Goal: Information Seeking & Learning: Learn about a topic

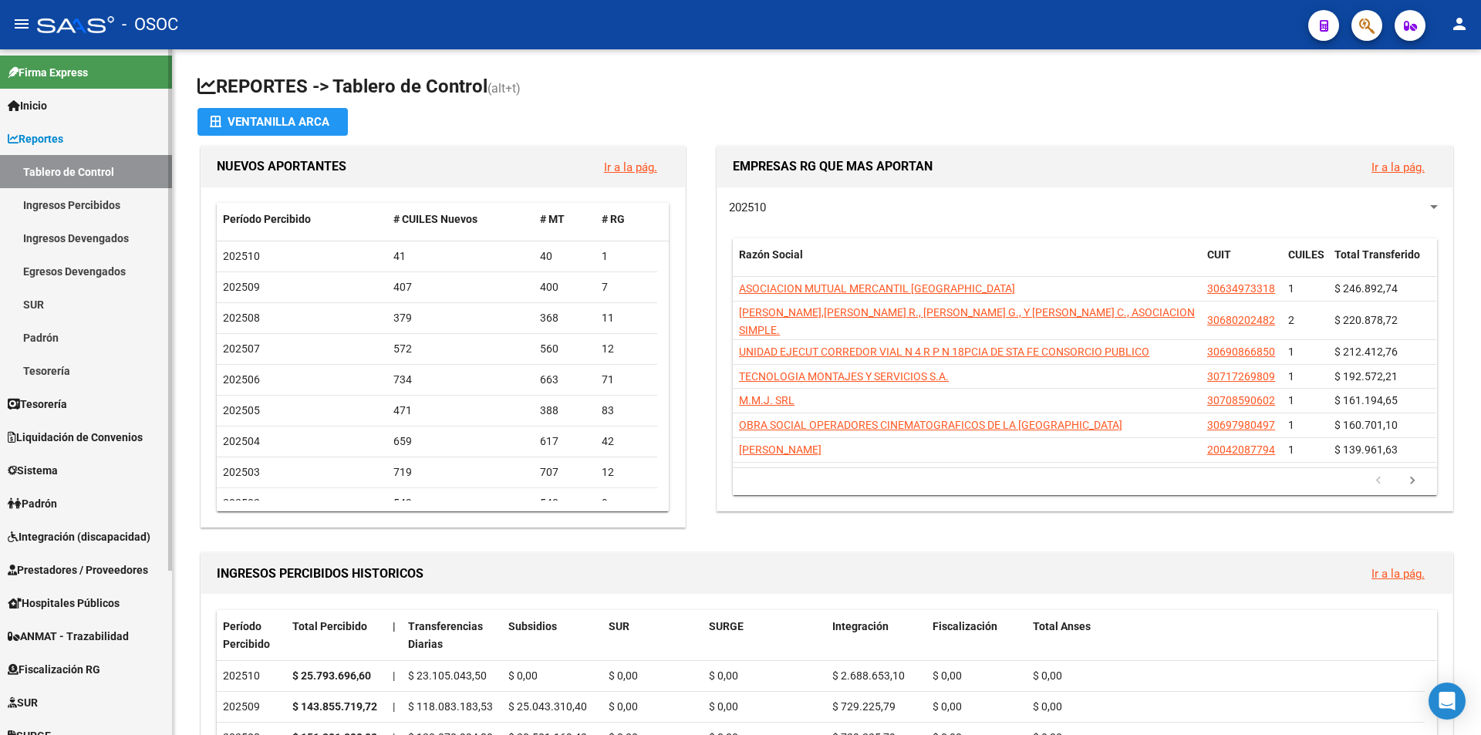
click at [121, 149] on link "Reportes" at bounding box center [86, 138] width 172 height 33
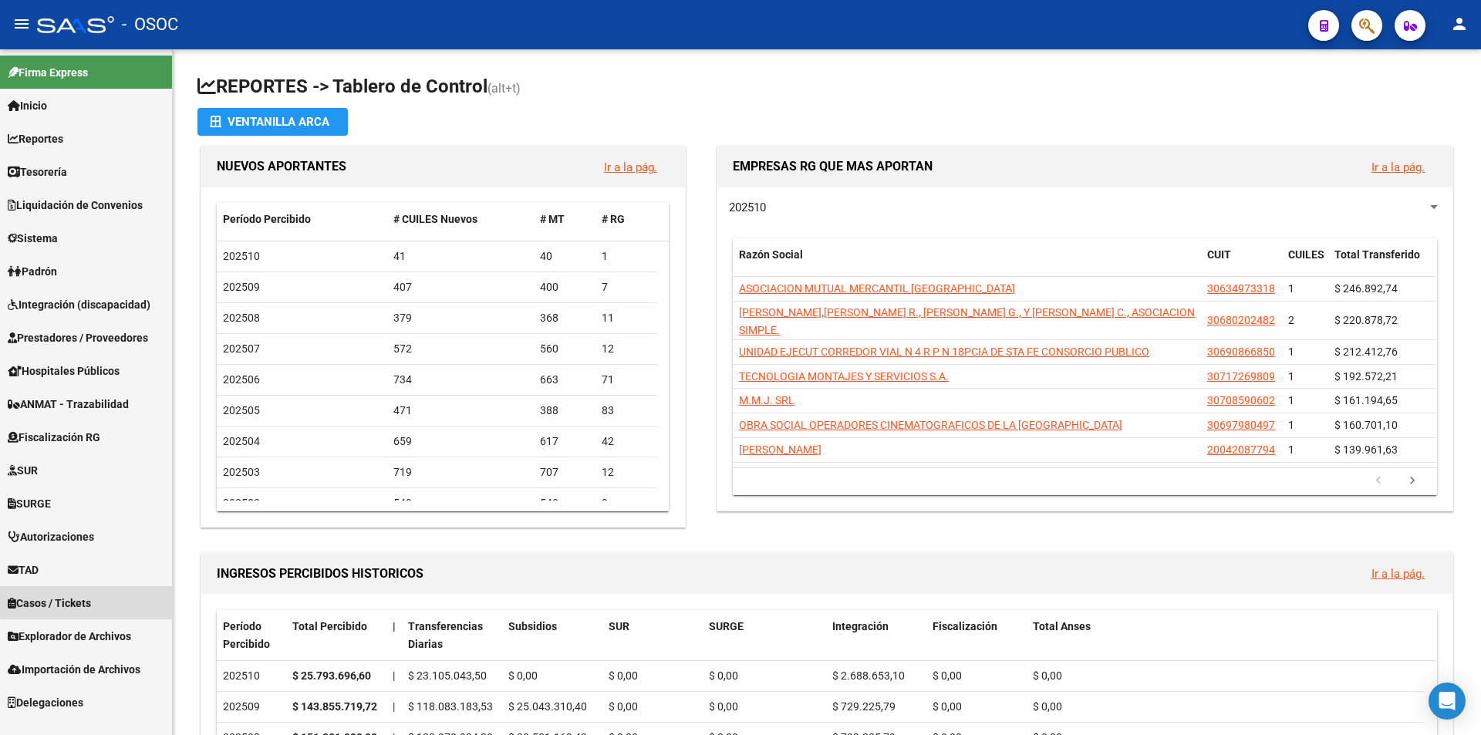
click at [117, 591] on link "Casos / Tickets" at bounding box center [86, 602] width 172 height 33
click at [91, 605] on span "Casos / Tickets" at bounding box center [49, 603] width 83 height 17
click at [97, 570] on link "TAD" at bounding box center [86, 569] width 172 height 33
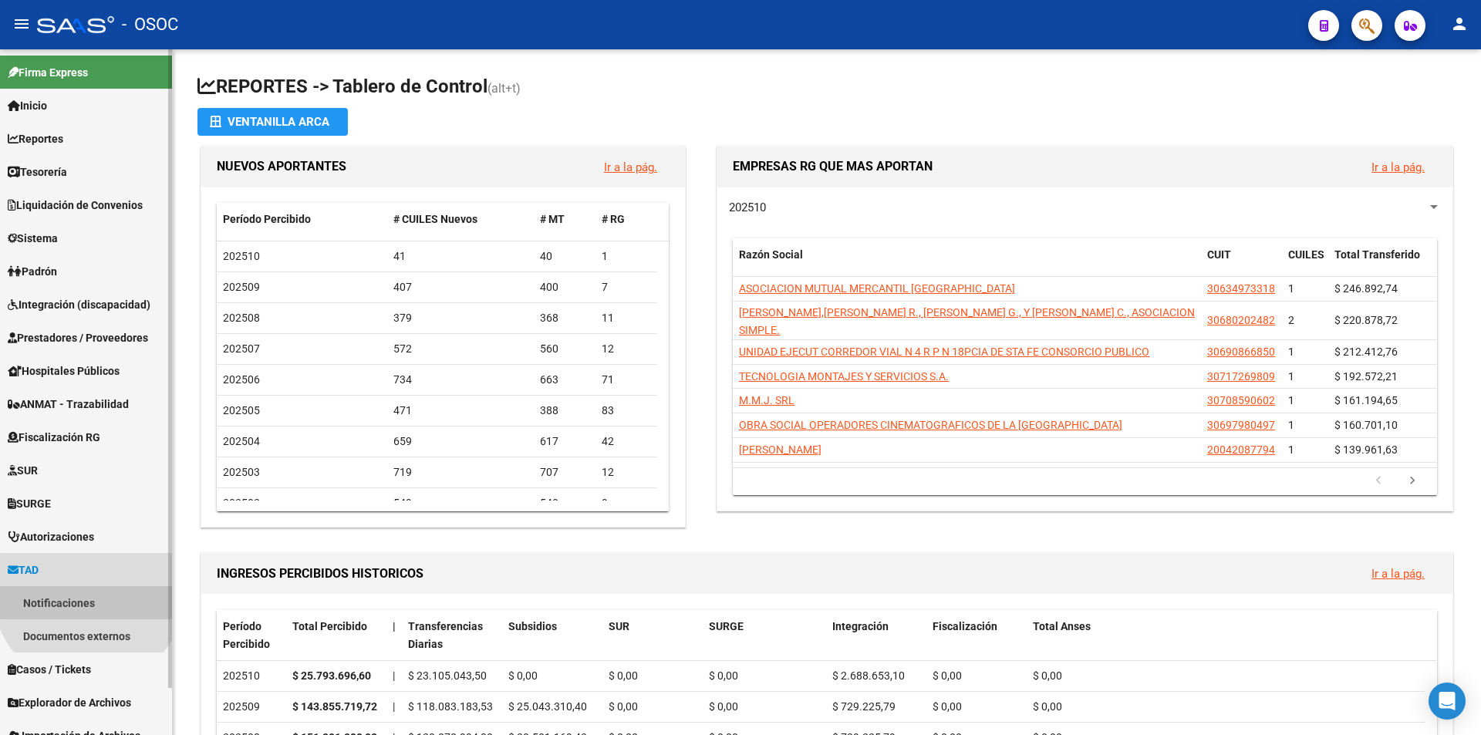
click at [89, 592] on link "Notificaciones" at bounding box center [86, 602] width 172 height 33
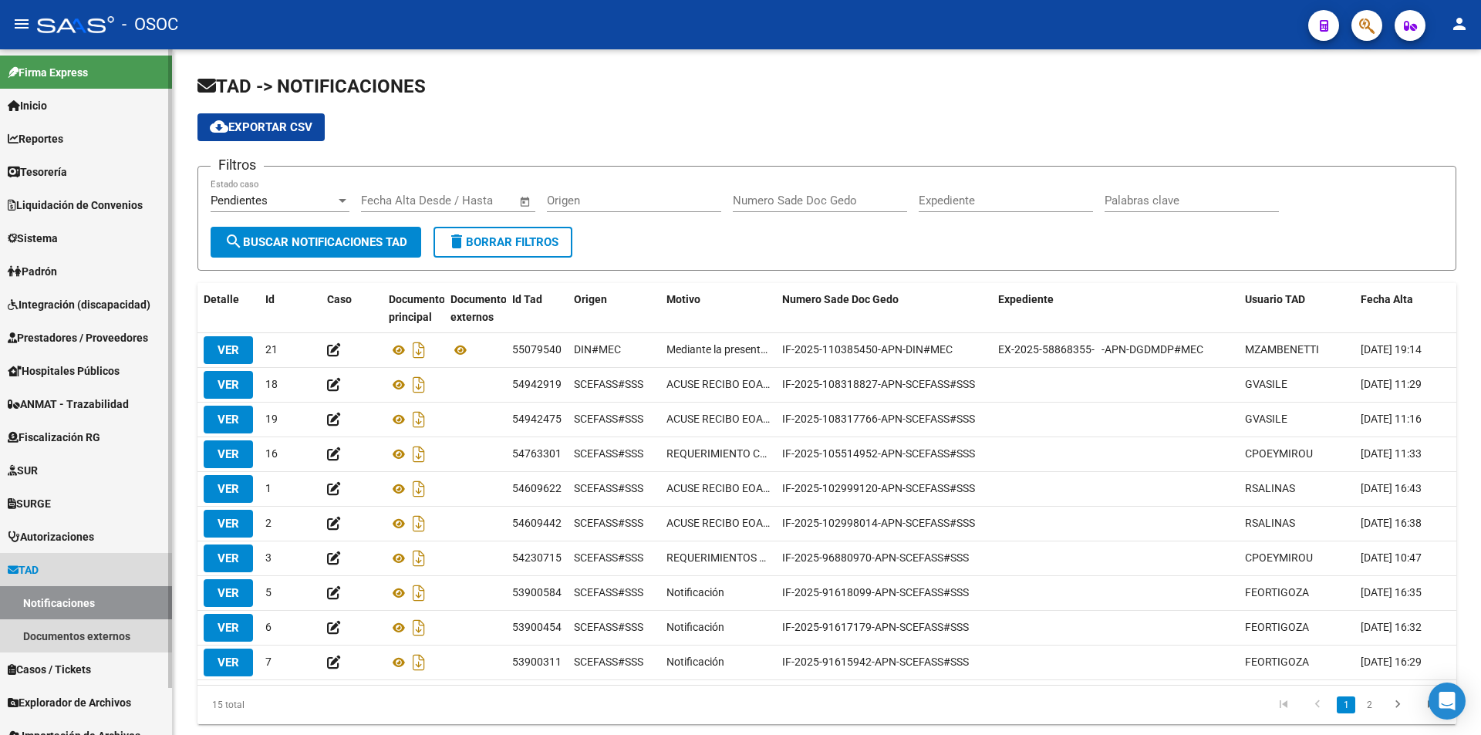
click at [93, 562] on link "TAD" at bounding box center [86, 569] width 172 height 33
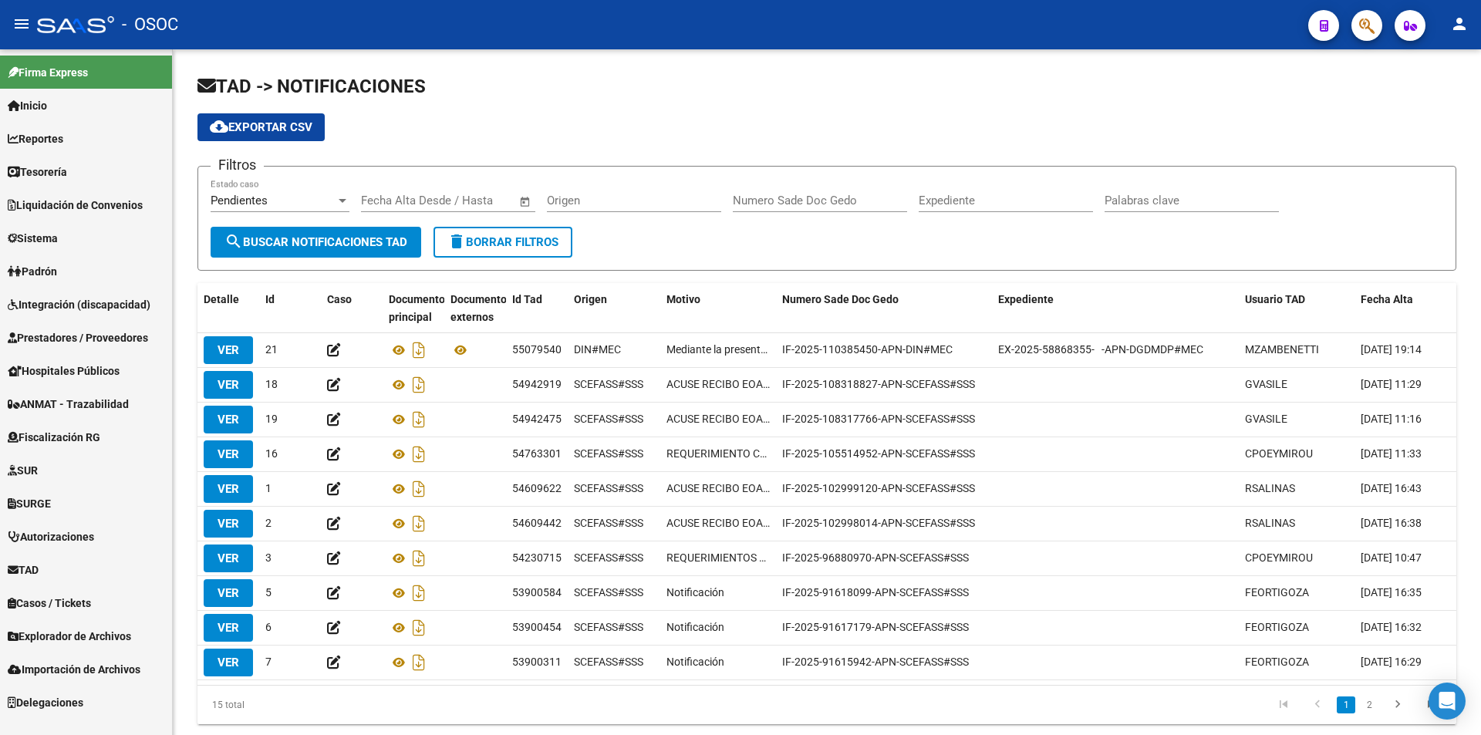
click at [88, 625] on link "Explorador de Archivos" at bounding box center [86, 636] width 172 height 33
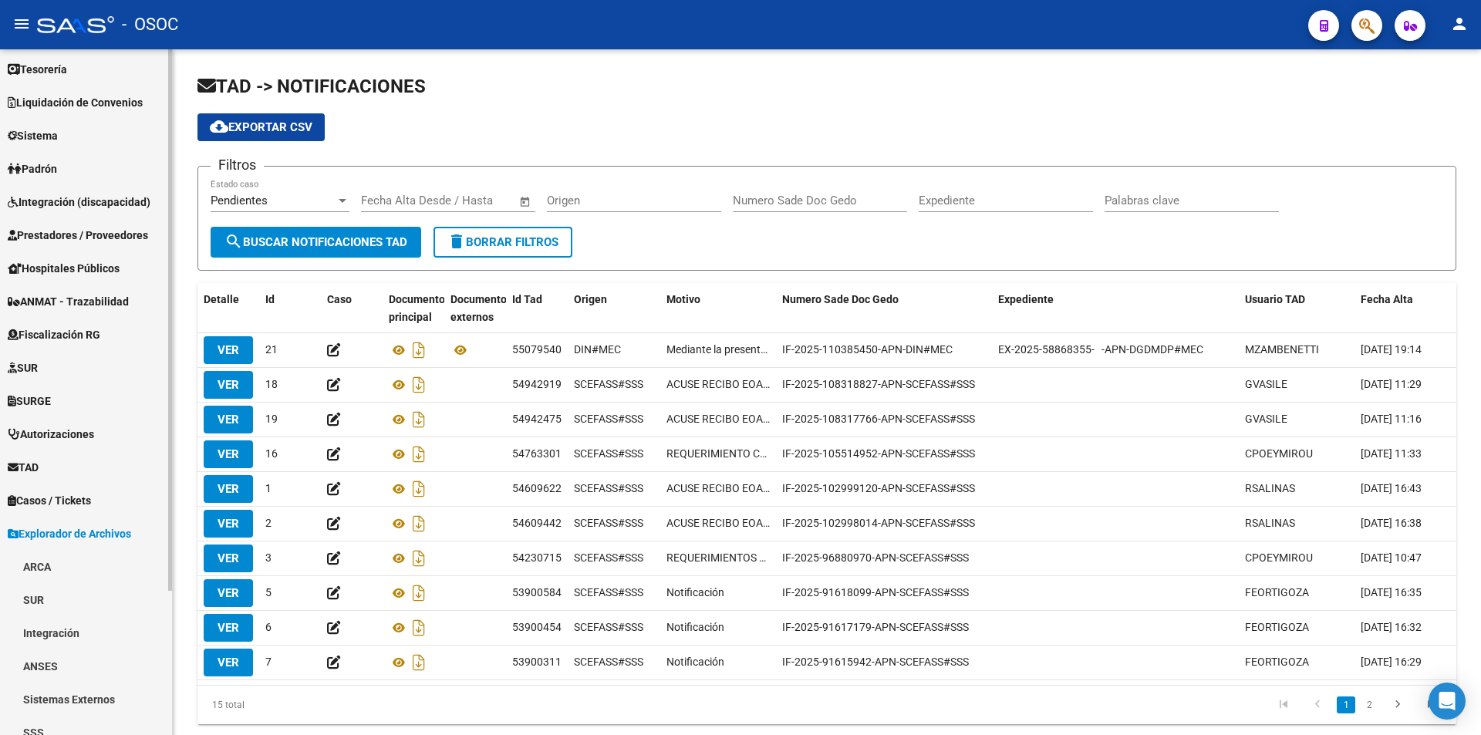
scroll to position [183, 0]
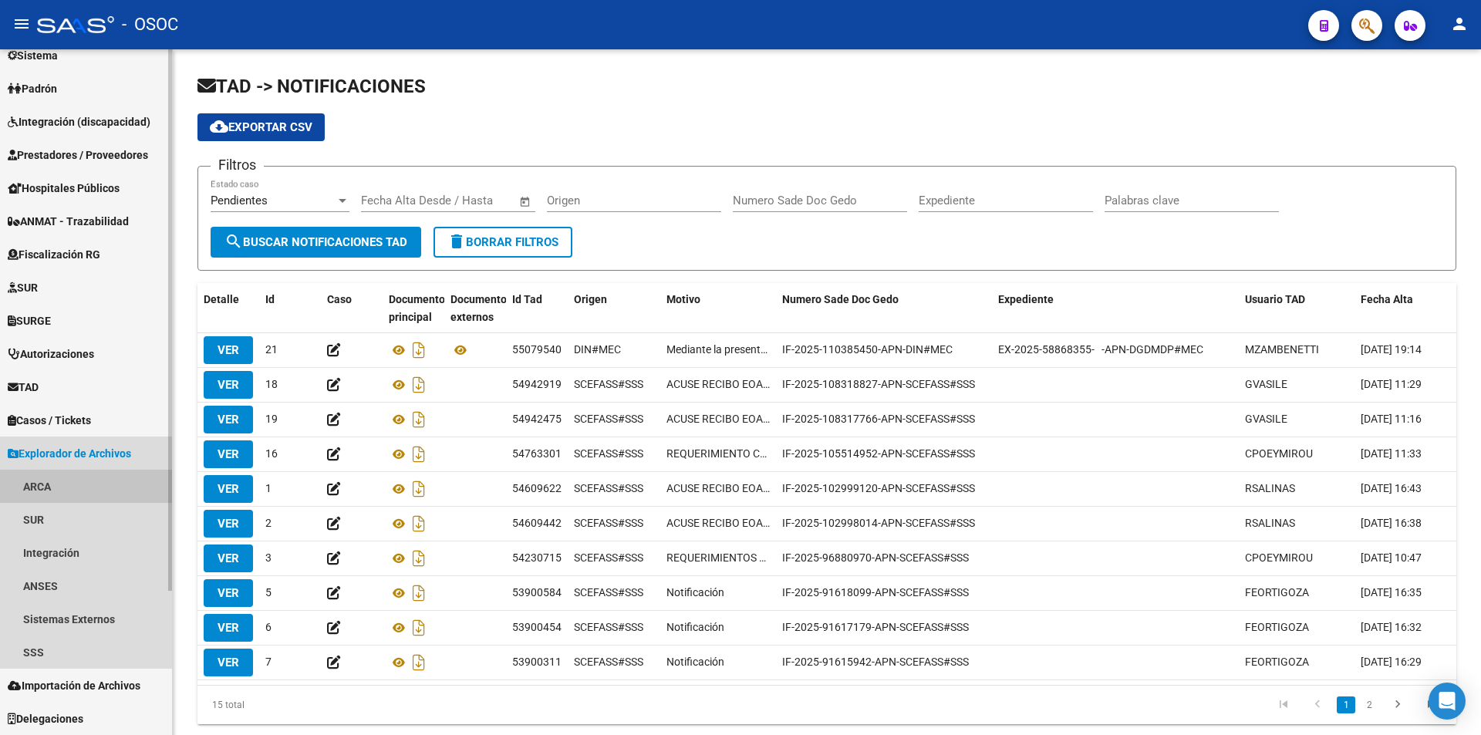
click at [74, 471] on link "ARCA" at bounding box center [86, 486] width 172 height 33
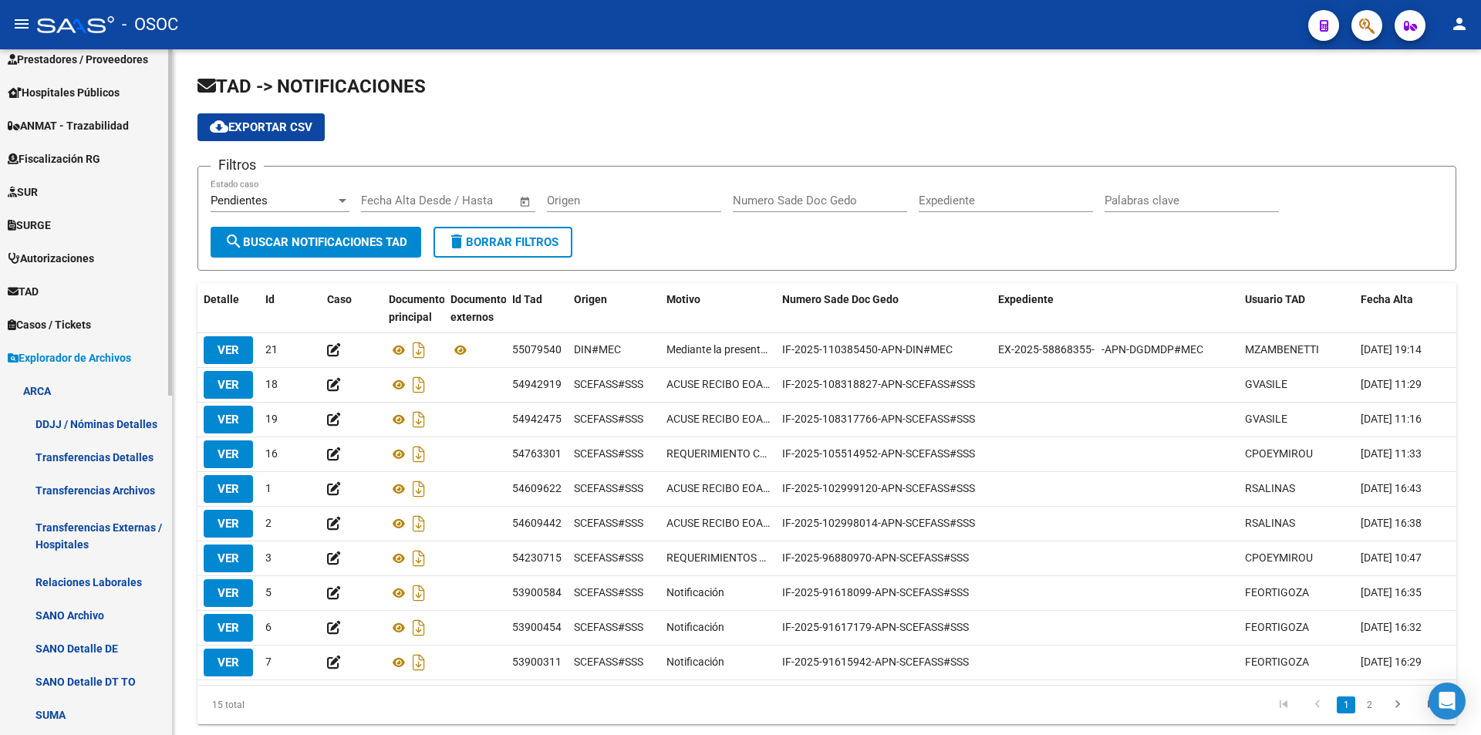
scroll to position [491, 0]
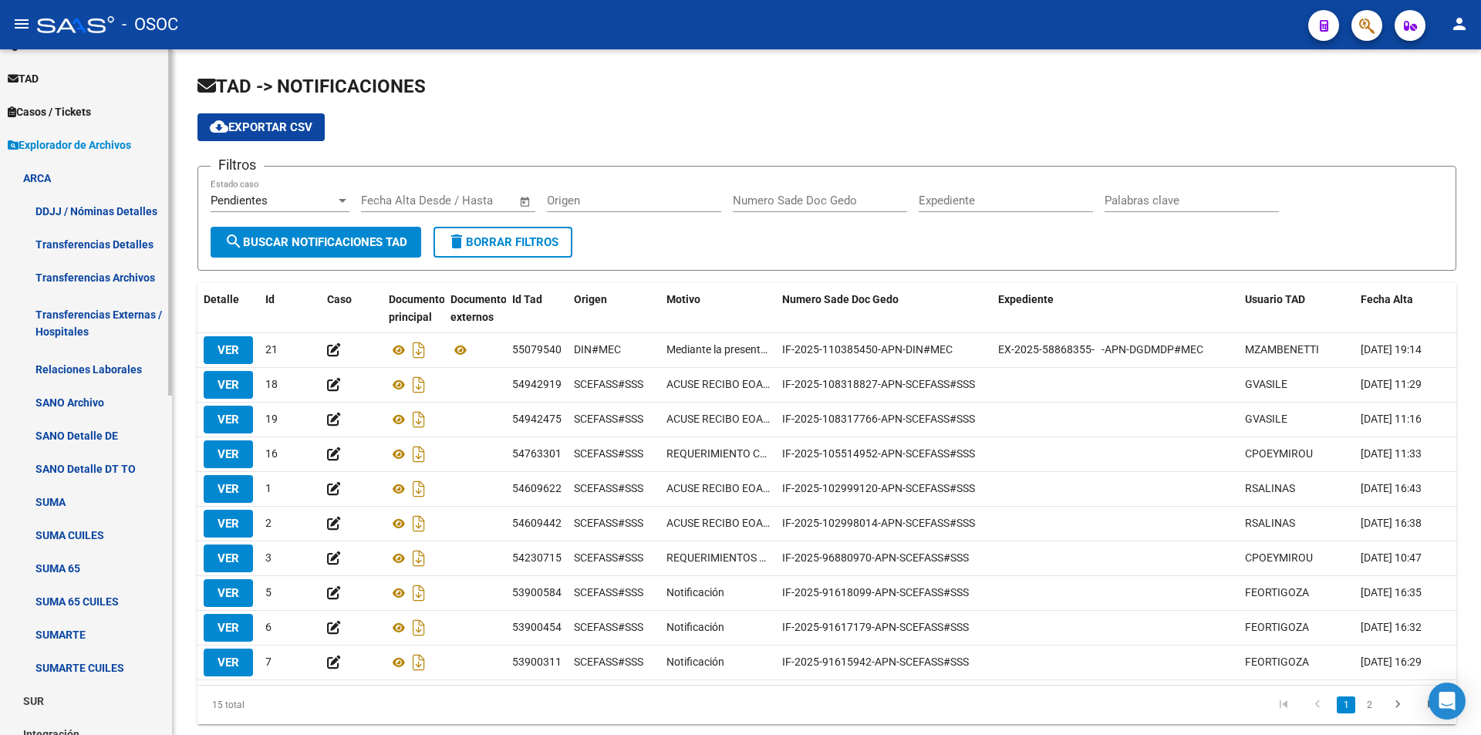
click at [111, 257] on link "Transferencias Detalles" at bounding box center [86, 244] width 172 height 33
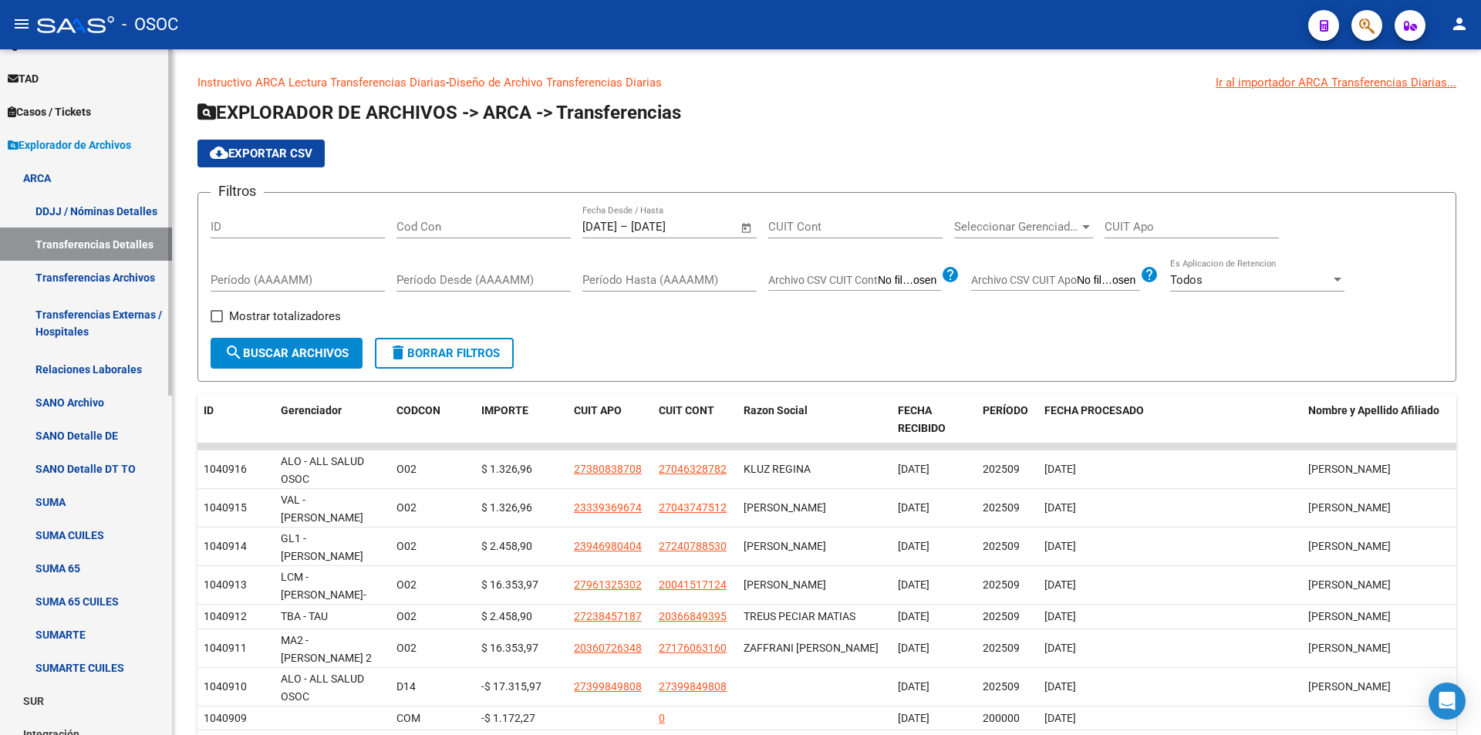
click at [100, 297] on link "Transferencias Externas / Hospitales" at bounding box center [86, 323] width 172 height 59
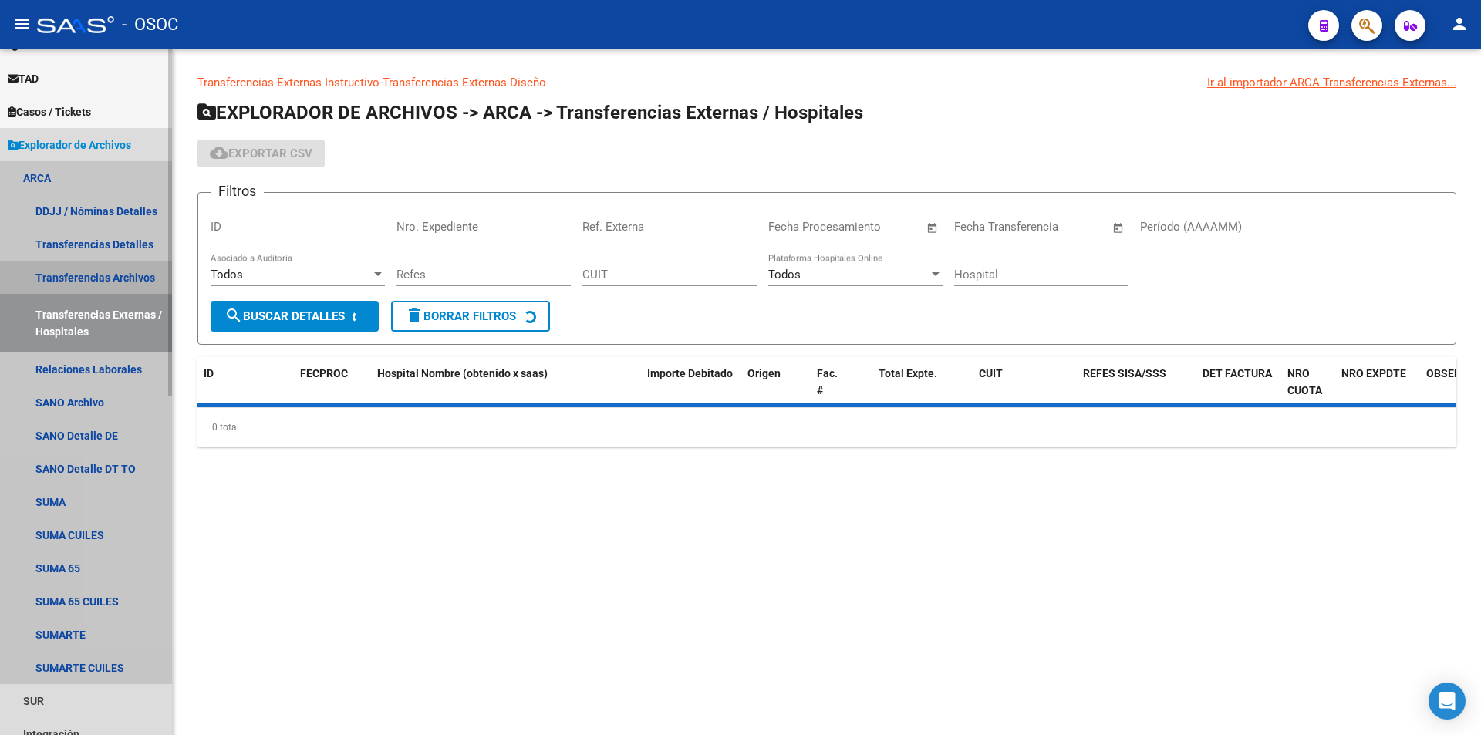
click at [110, 281] on link "Transferencias Archivos" at bounding box center [86, 277] width 172 height 33
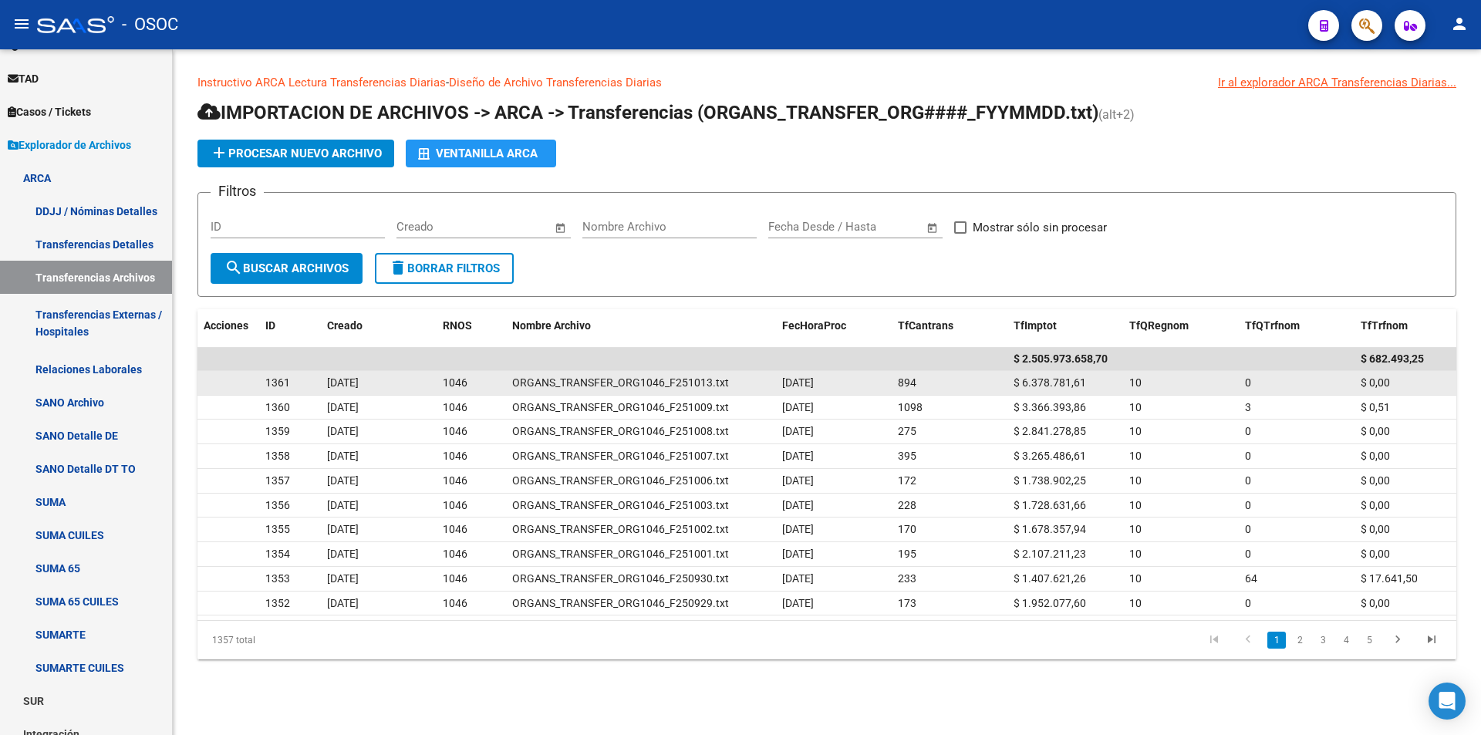
click at [1049, 384] on span "$ 6.378.781,61" at bounding box center [1050, 383] width 73 height 12
copy span "6.378.781,61"
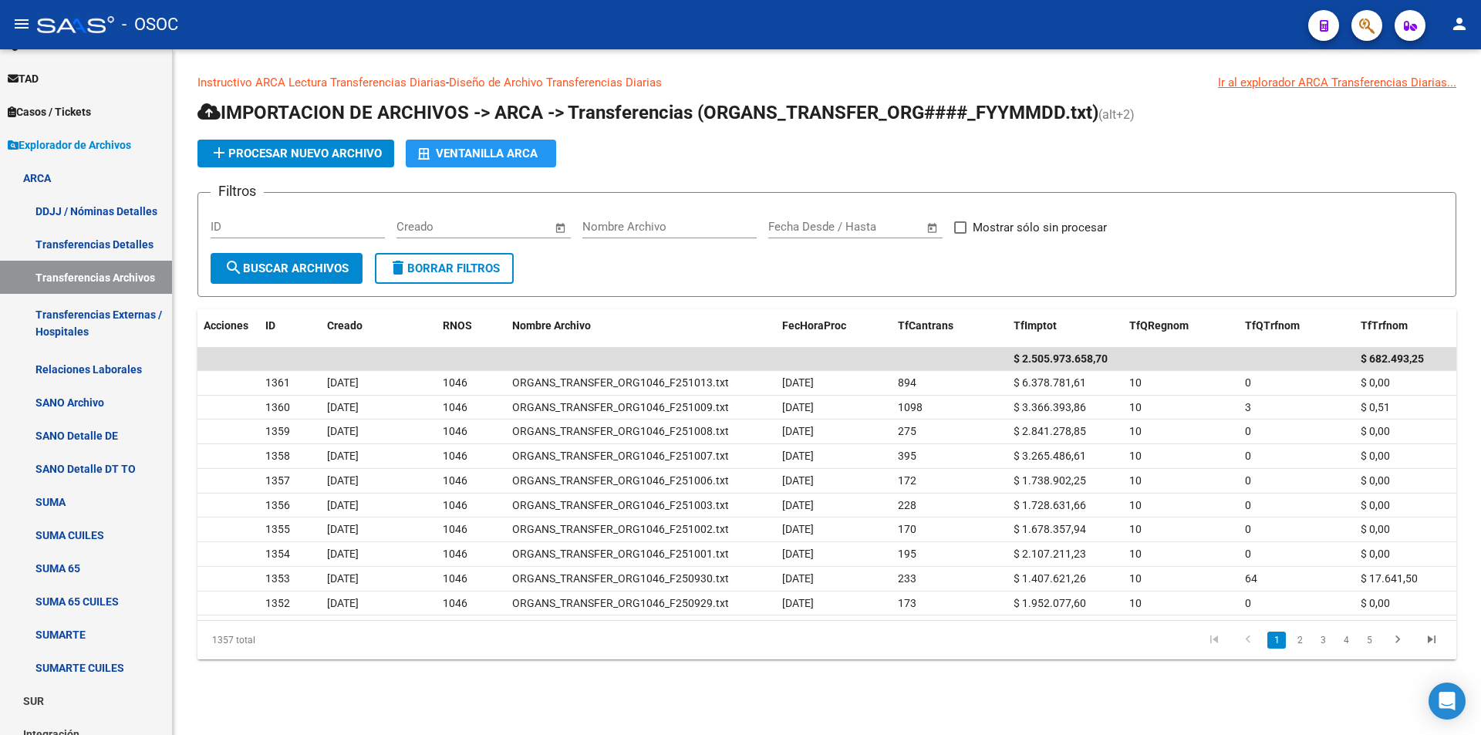
click at [893, 275] on form "Filtros ID Fecha inicio – Fecha fin Creado Nombre Archivo Fecha inicio – Fecha …" at bounding box center [827, 244] width 1259 height 105
click at [39, 73] on span "TAD" at bounding box center [23, 78] width 31 height 17
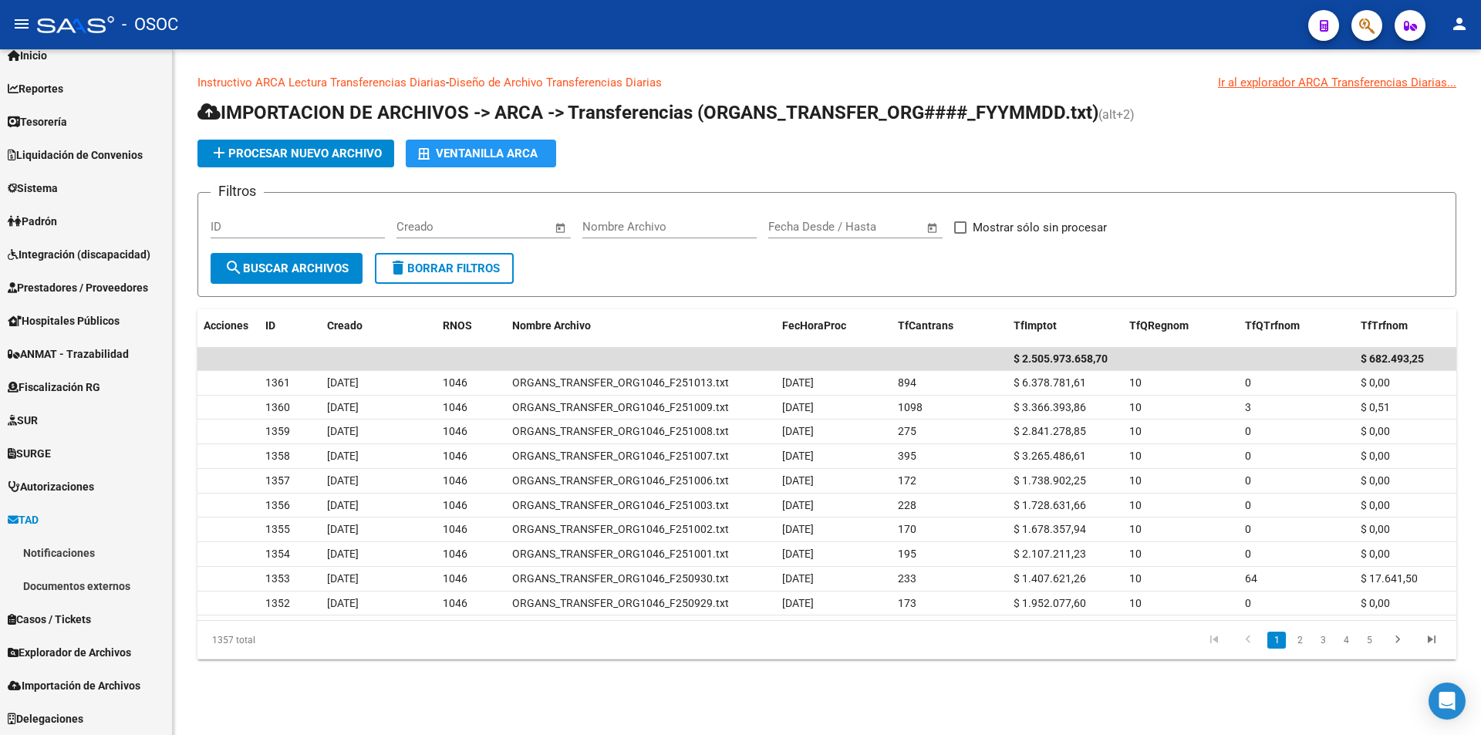
scroll to position [50, 0]
click at [73, 29] on div at bounding box center [75, 24] width 77 height 17
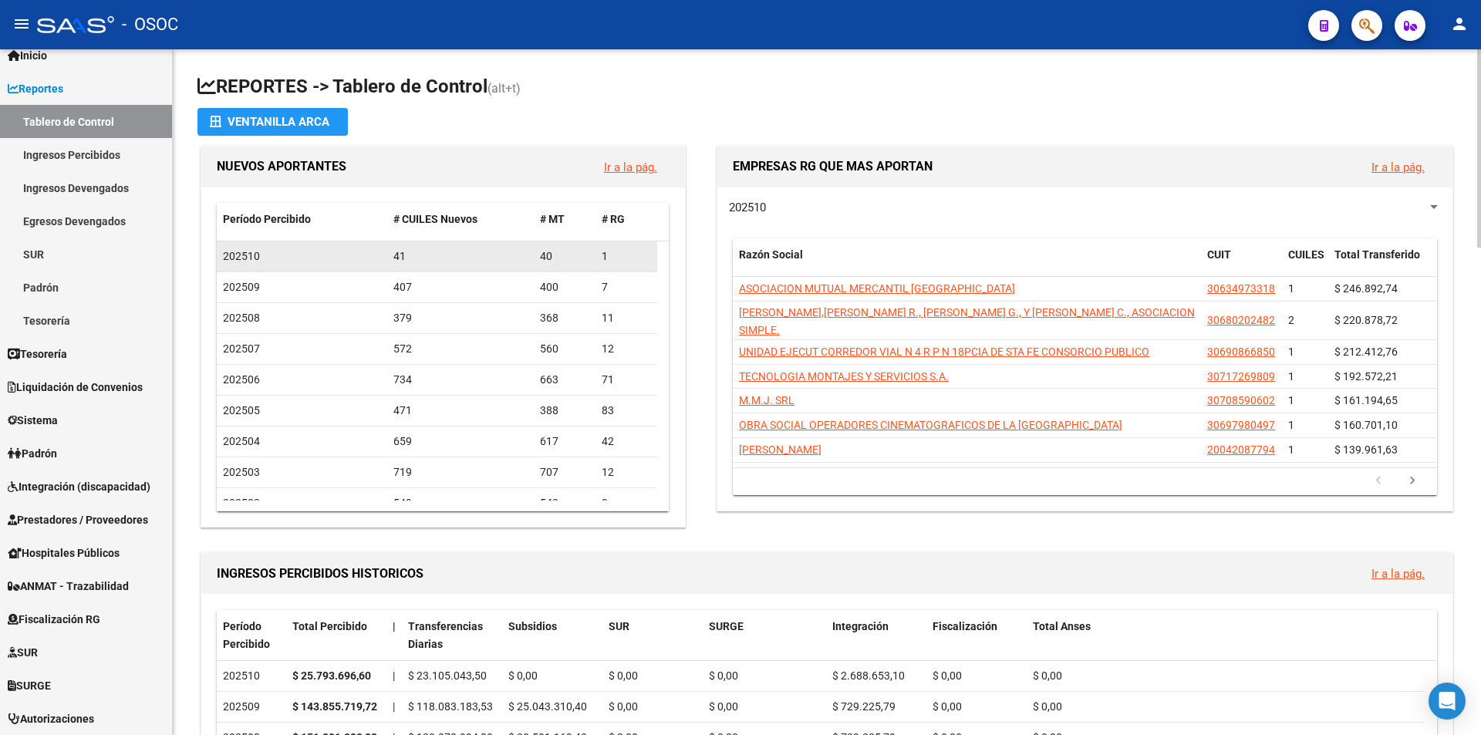
drag, startPoint x: 371, startPoint y: 247, endPoint x: 483, endPoint y: 257, distance: 112.3
click at [483, 257] on div "202510 41 40 1" at bounding box center [437, 257] width 441 height 31
click at [483, 257] on div "41" at bounding box center [461, 257] width 135 height 18
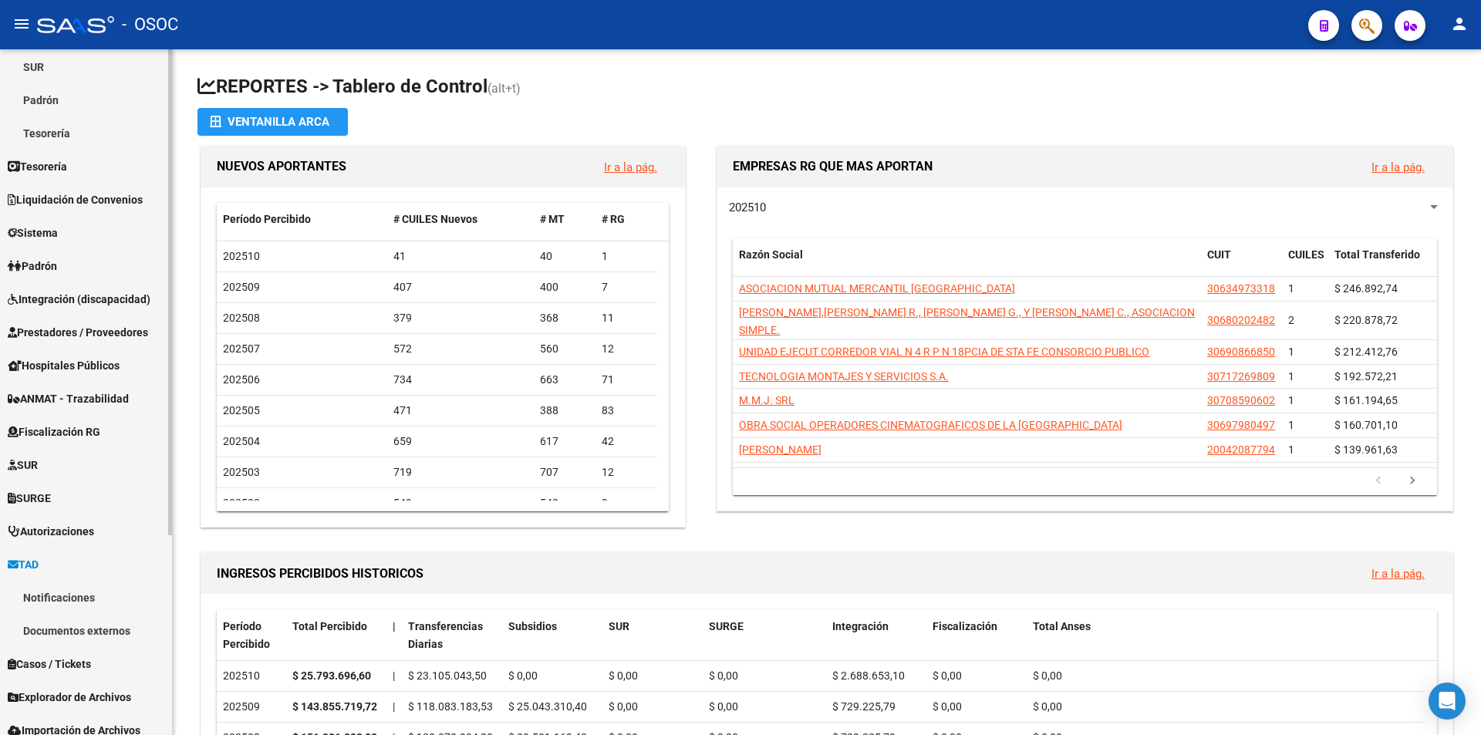
scroll to position [282, 0]
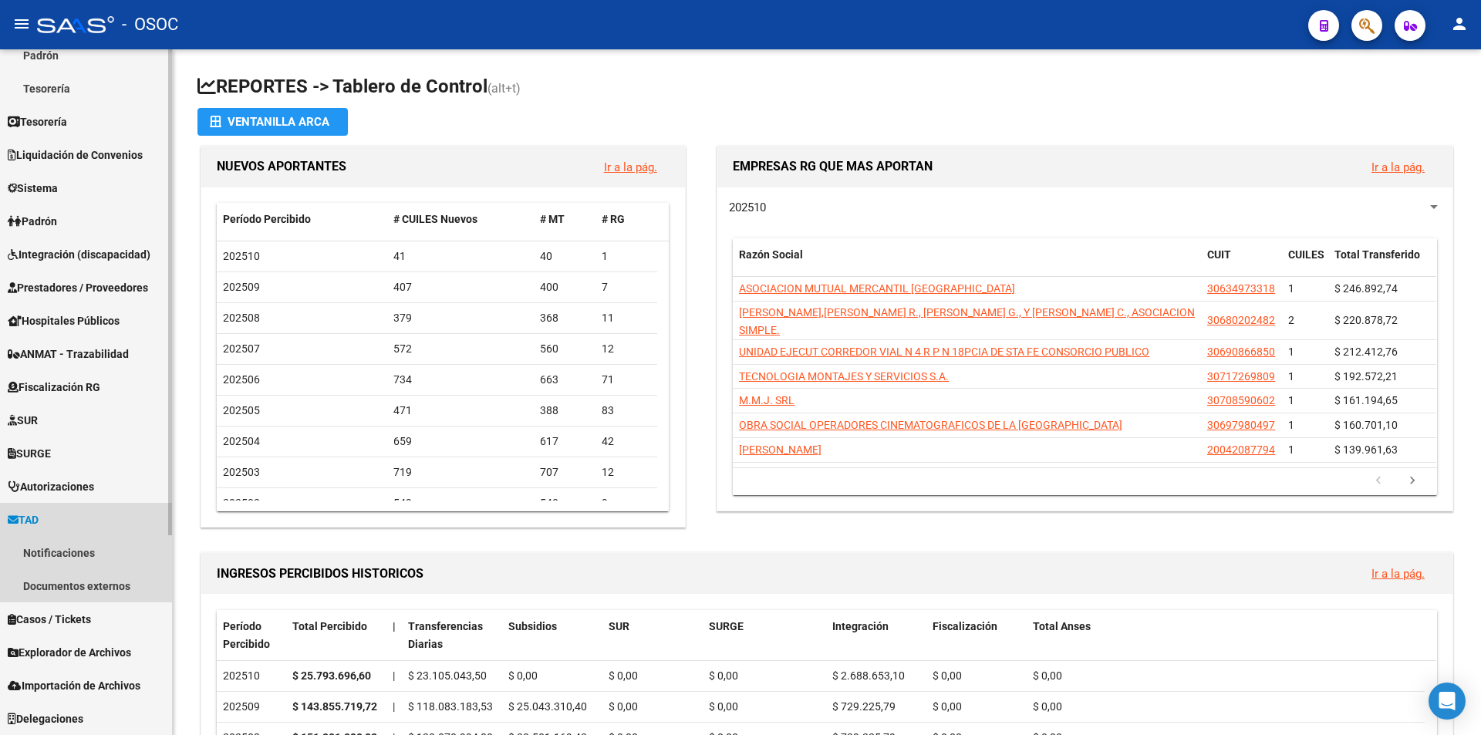
click at [46, 506] on link "TAD" at bounding box center [86, 519] width 172 height 33
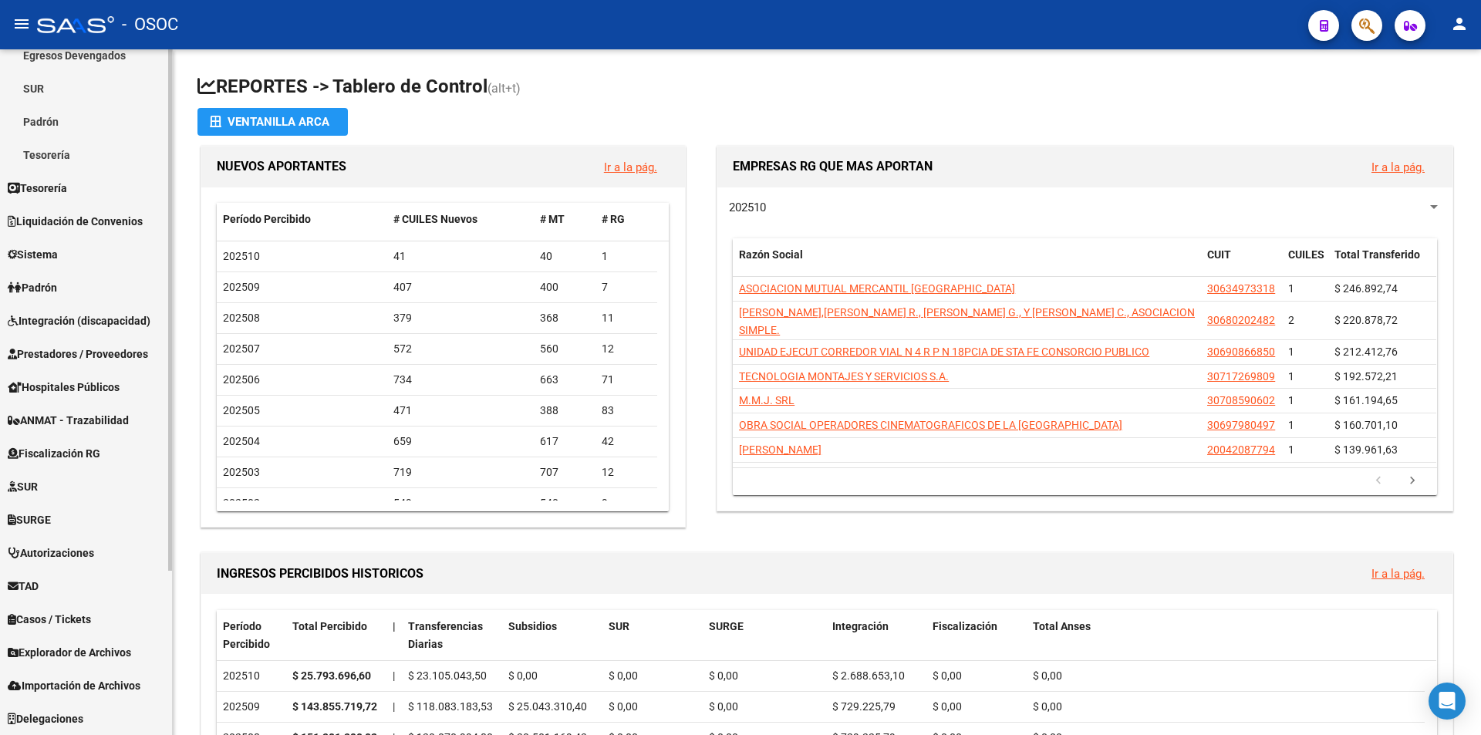
click at [80, 651] on span "Explorador de Archivos" at bounding box center [69, 652] width 123 height 17
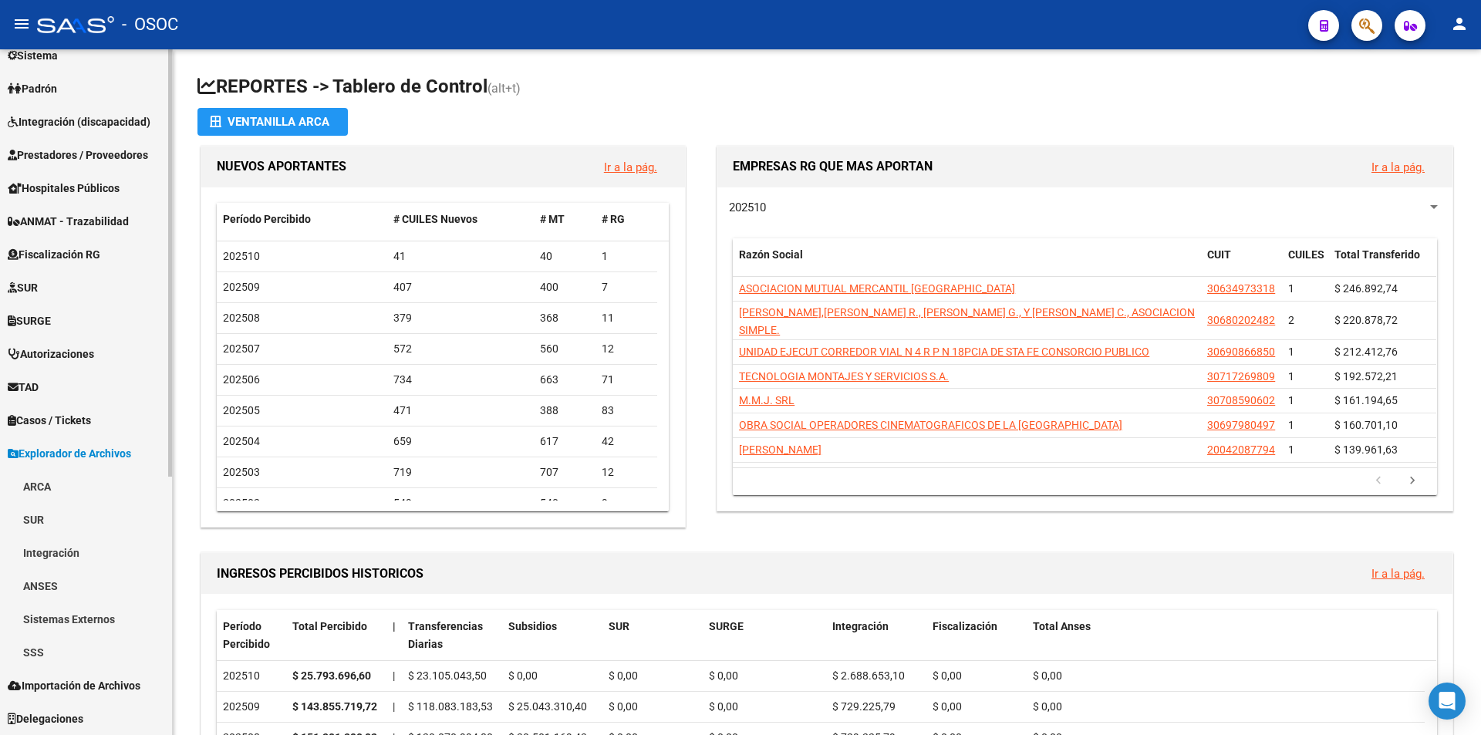
click at [81, 649] on link "SSS" at bounding box center [86, 652] width 172 height 33
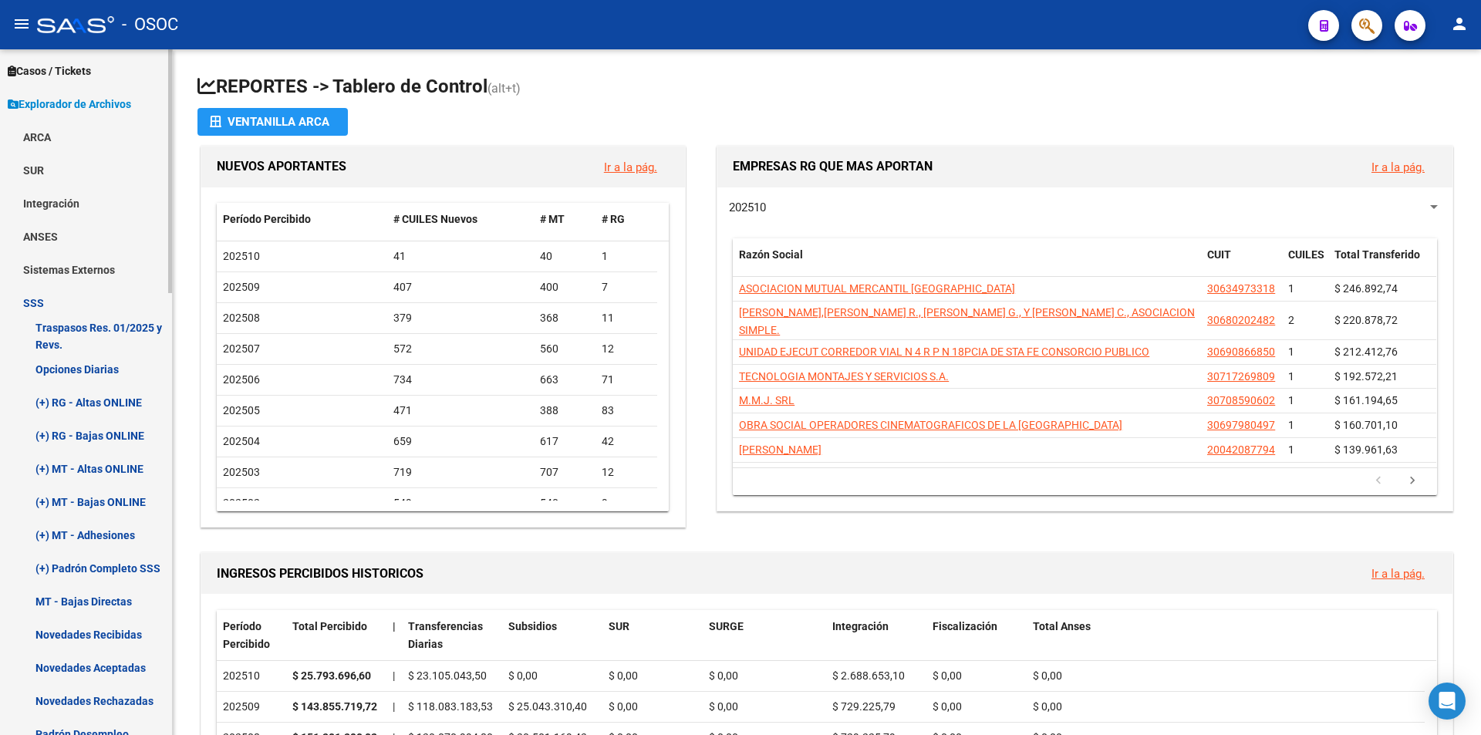
click at [106, 439] on link "(+) RG - Bajas ONLINE" at bounding box center [86, 435] width 172 height 33
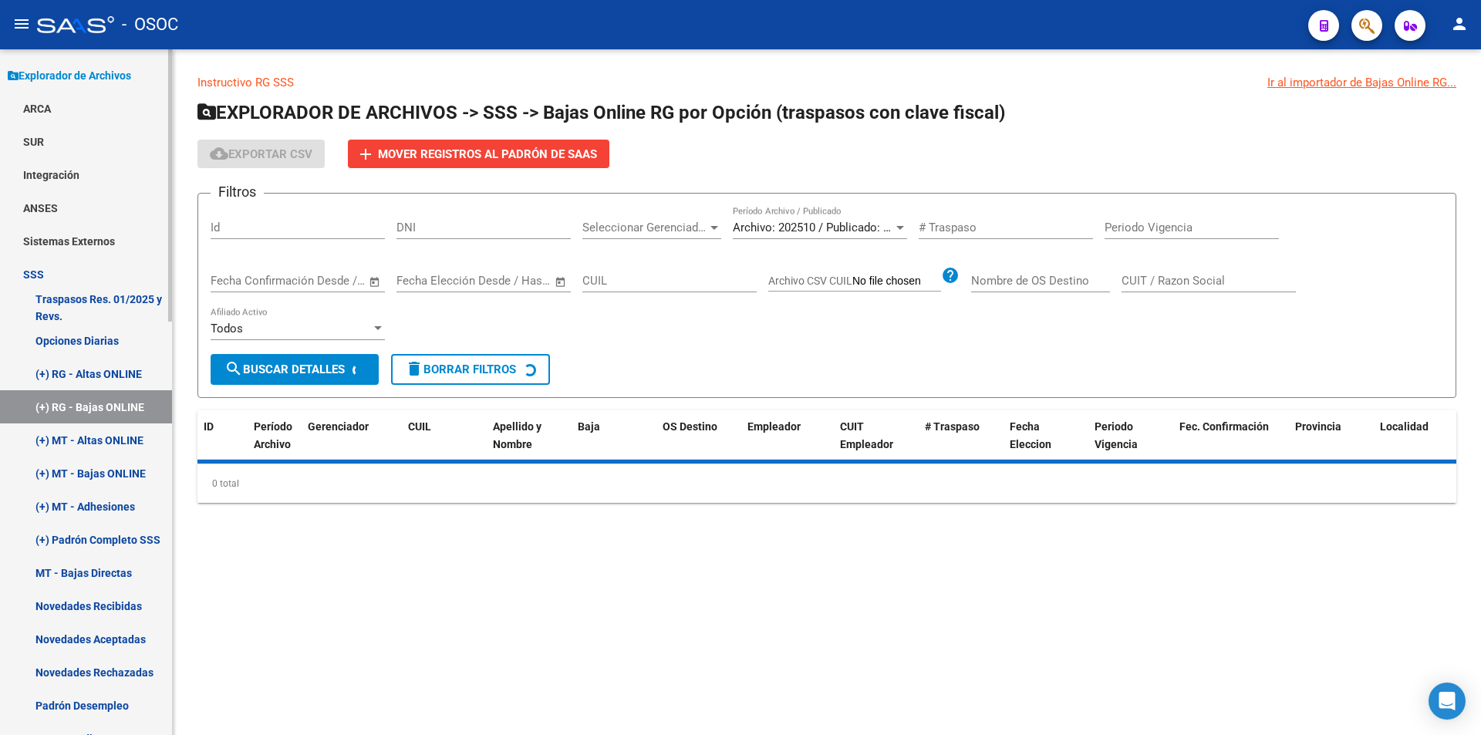
scroll to position [532, 0]
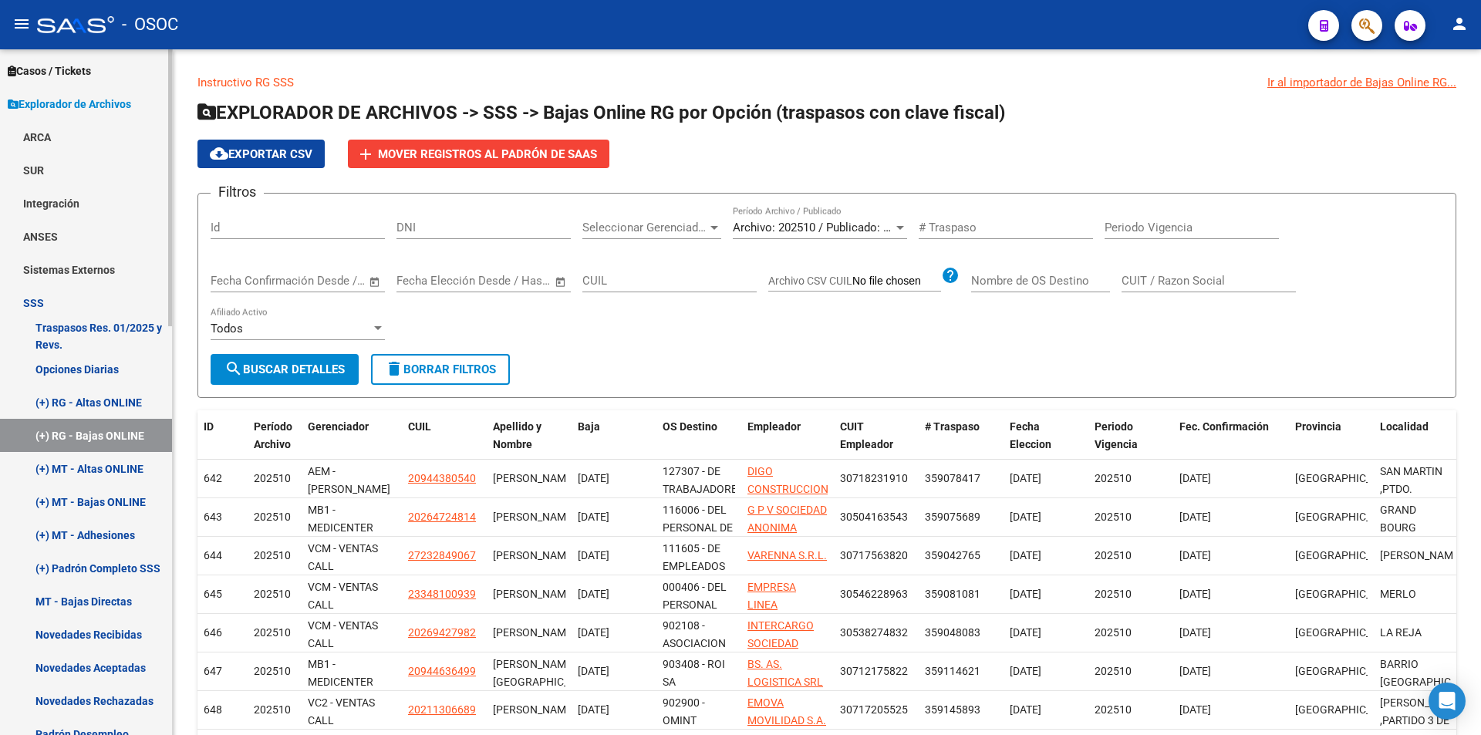
click at [127, 478] on link "(+) MT - Altas ONLINE" at bounding box center [86, 468] width 172 height 33
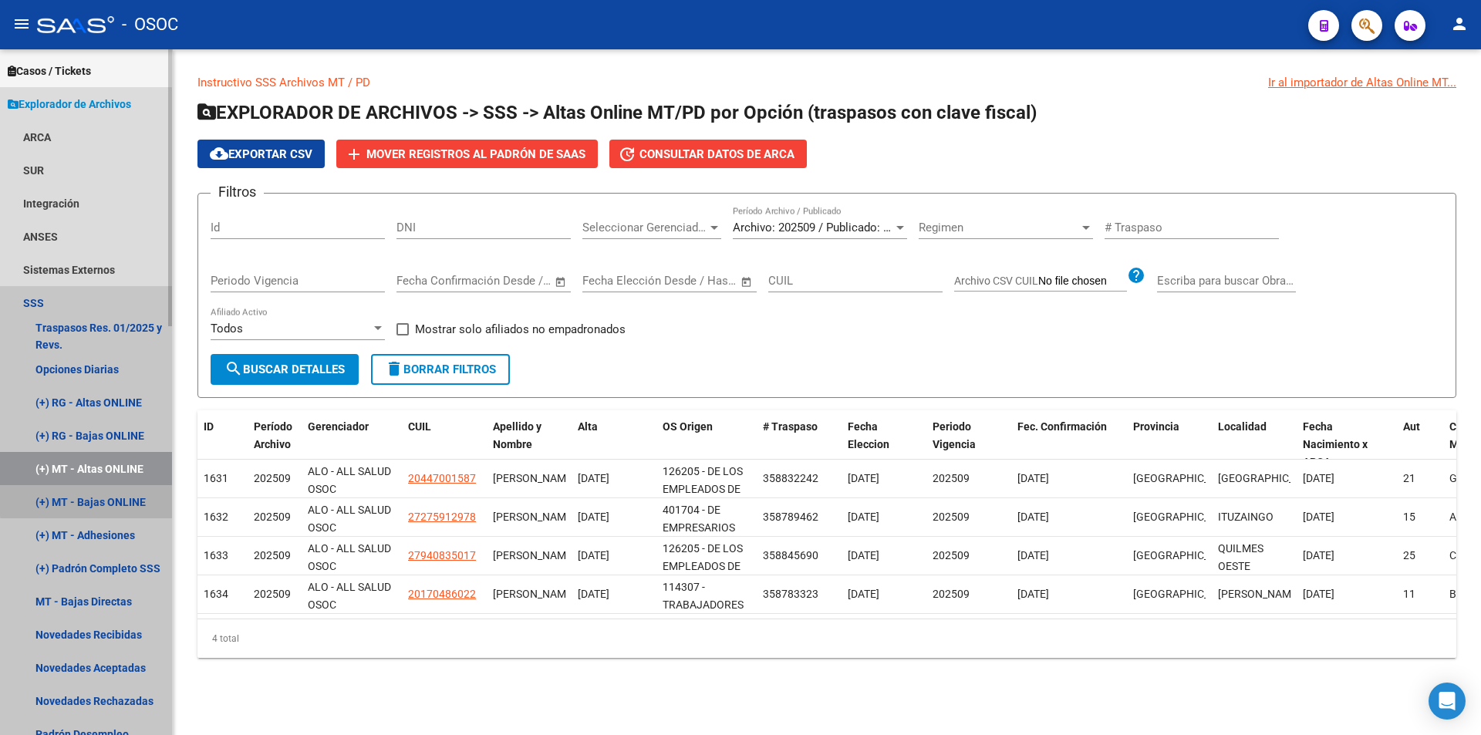
click at [133, 491] on link "(+) MT - Bajas ONLINE" at bounding box center [86, 501] width 172 height 33
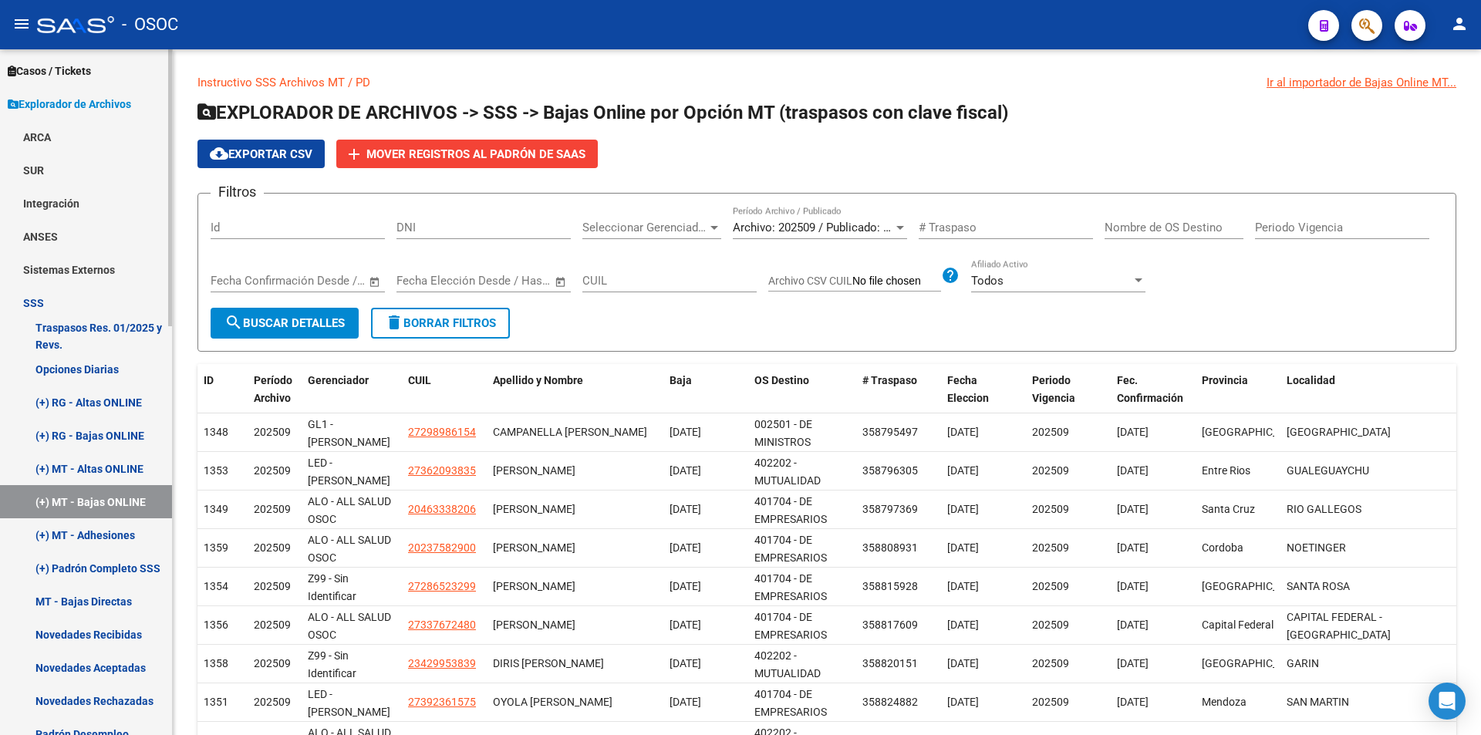
click at [87, 535] on link "(+) MT - Adhesiones" at bounding box center [86, 535] width 172 height 33
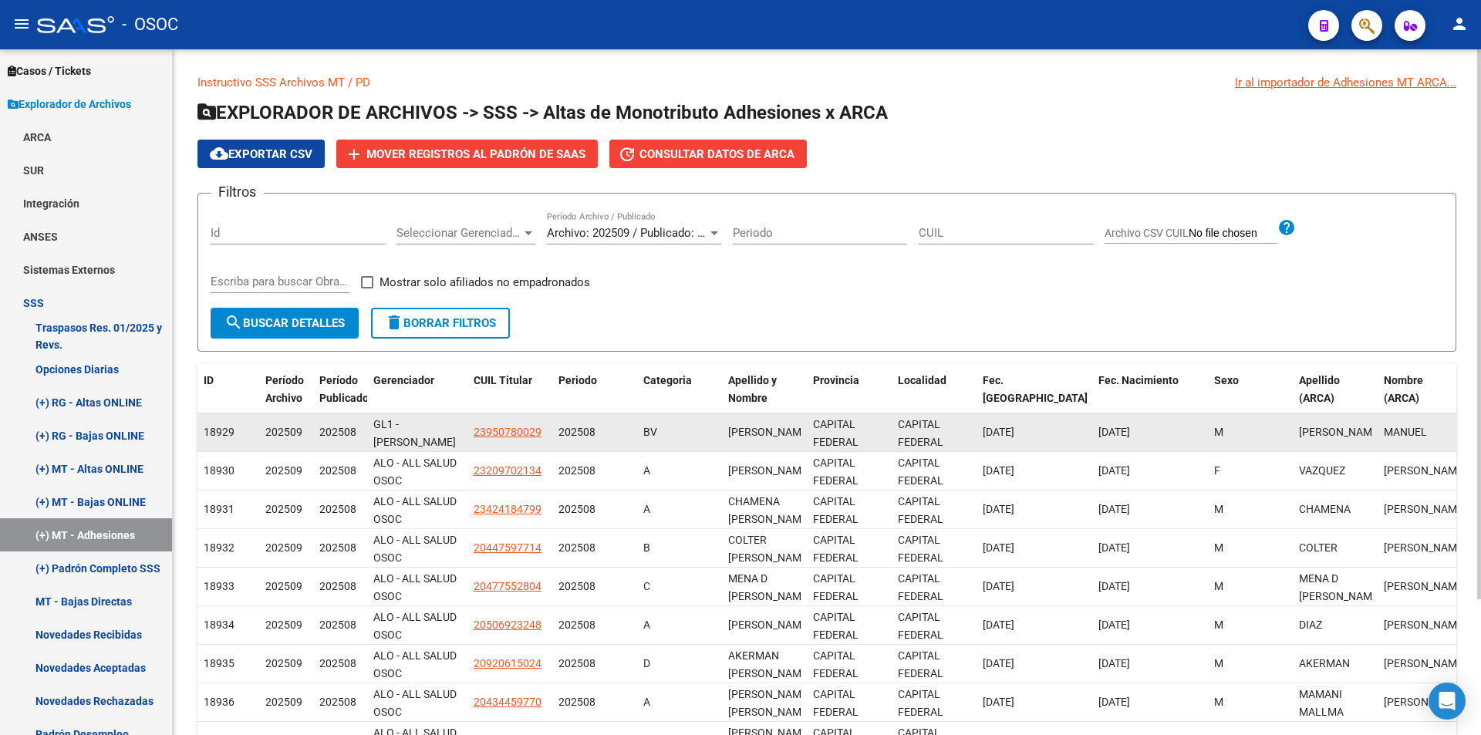
scroll to position [3, 0]
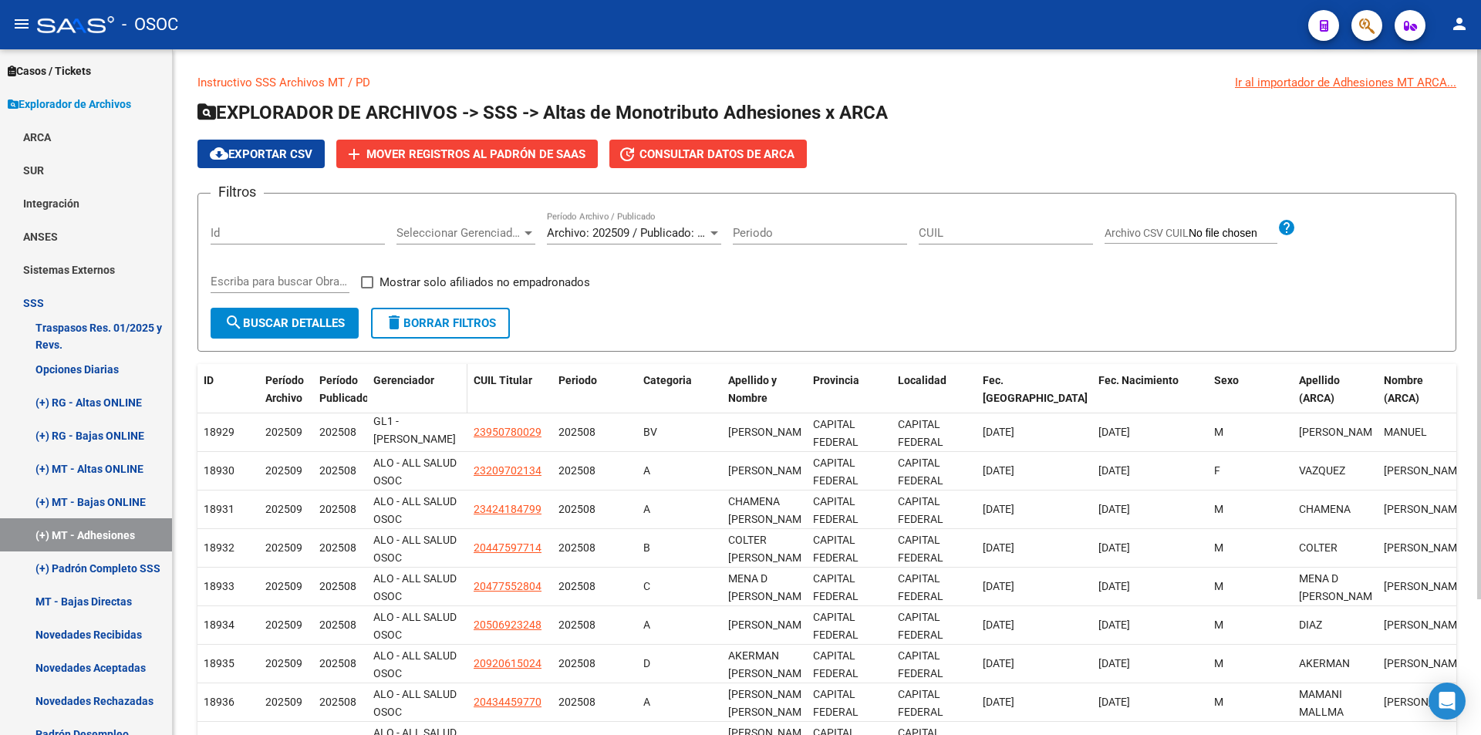
click at [398, 374] on span "Gerenciador" at bounding box center [403, 380] width 61 height 12
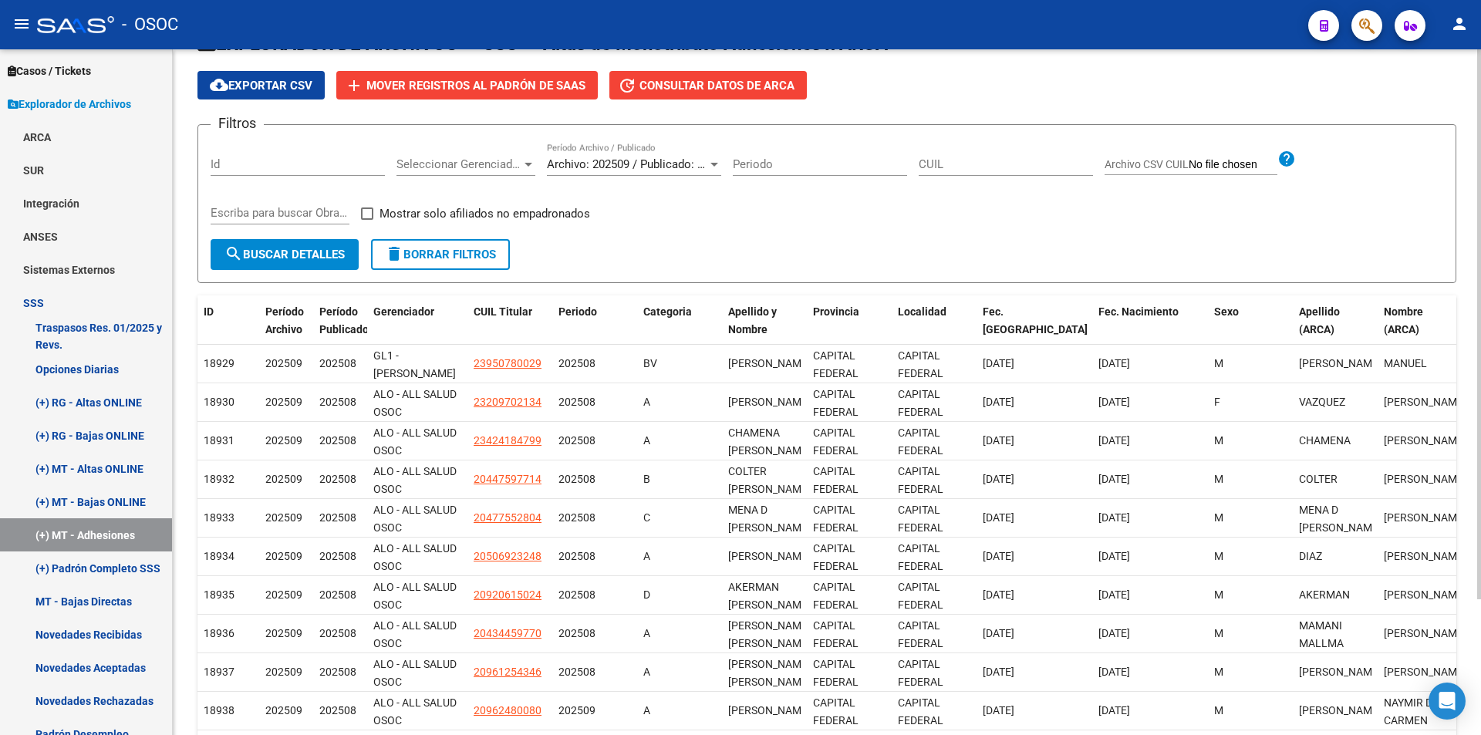
scroll to position [0, 0]
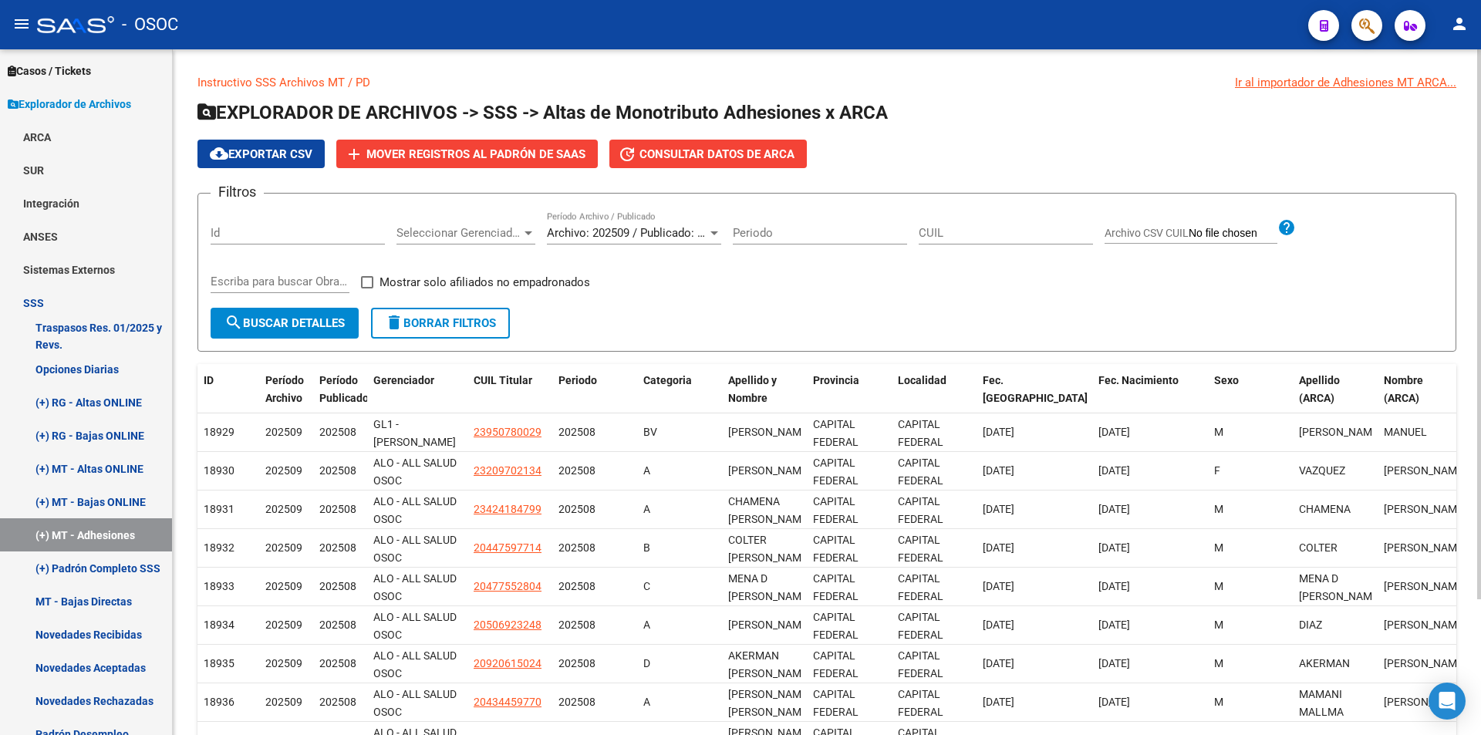
click at [482, 224] on div "Seleccionar Gerenciador Seleccionar Gerenciador" at bounding box center [466, 227] width 139 height 33
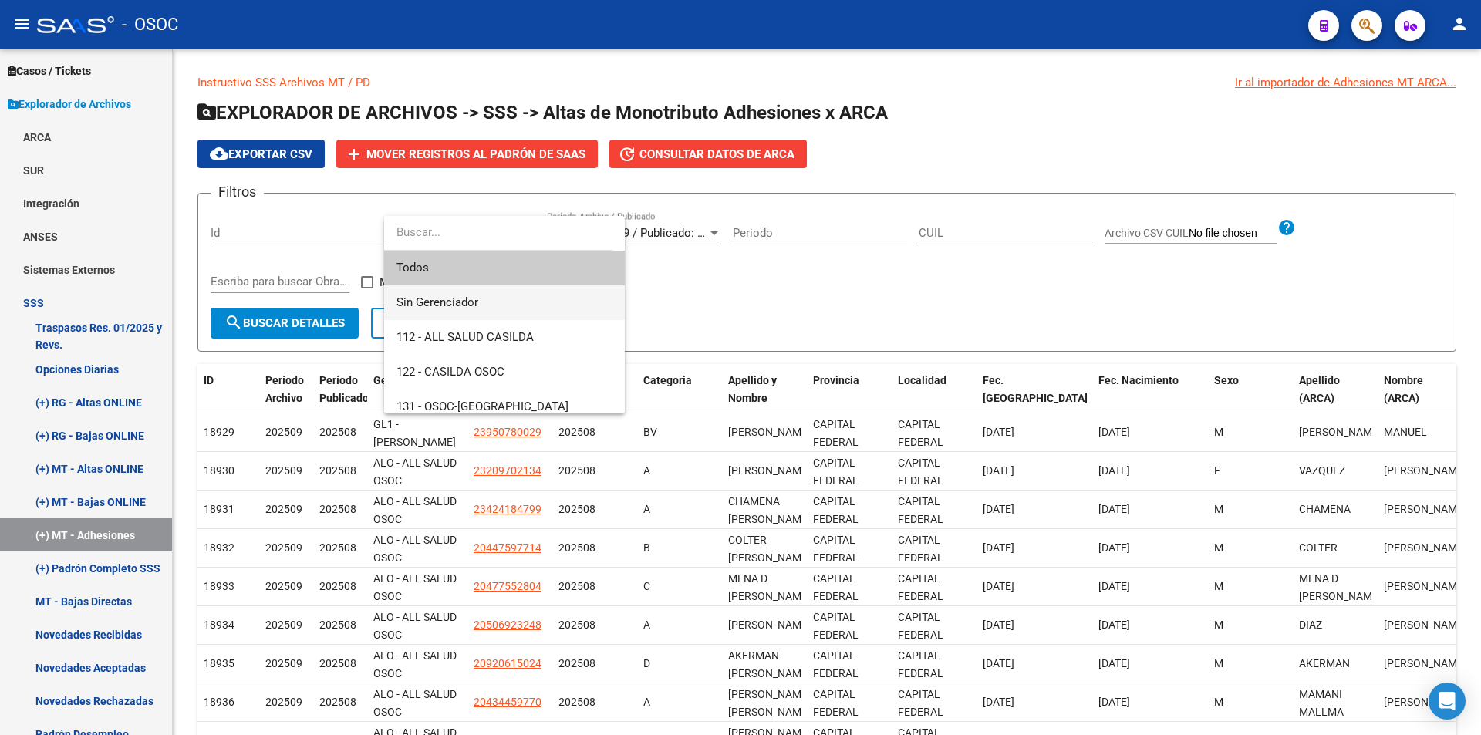
click at [480, 298] on span "Sin Gerenciador" at bounding box center [505, 302] width 216 height 35
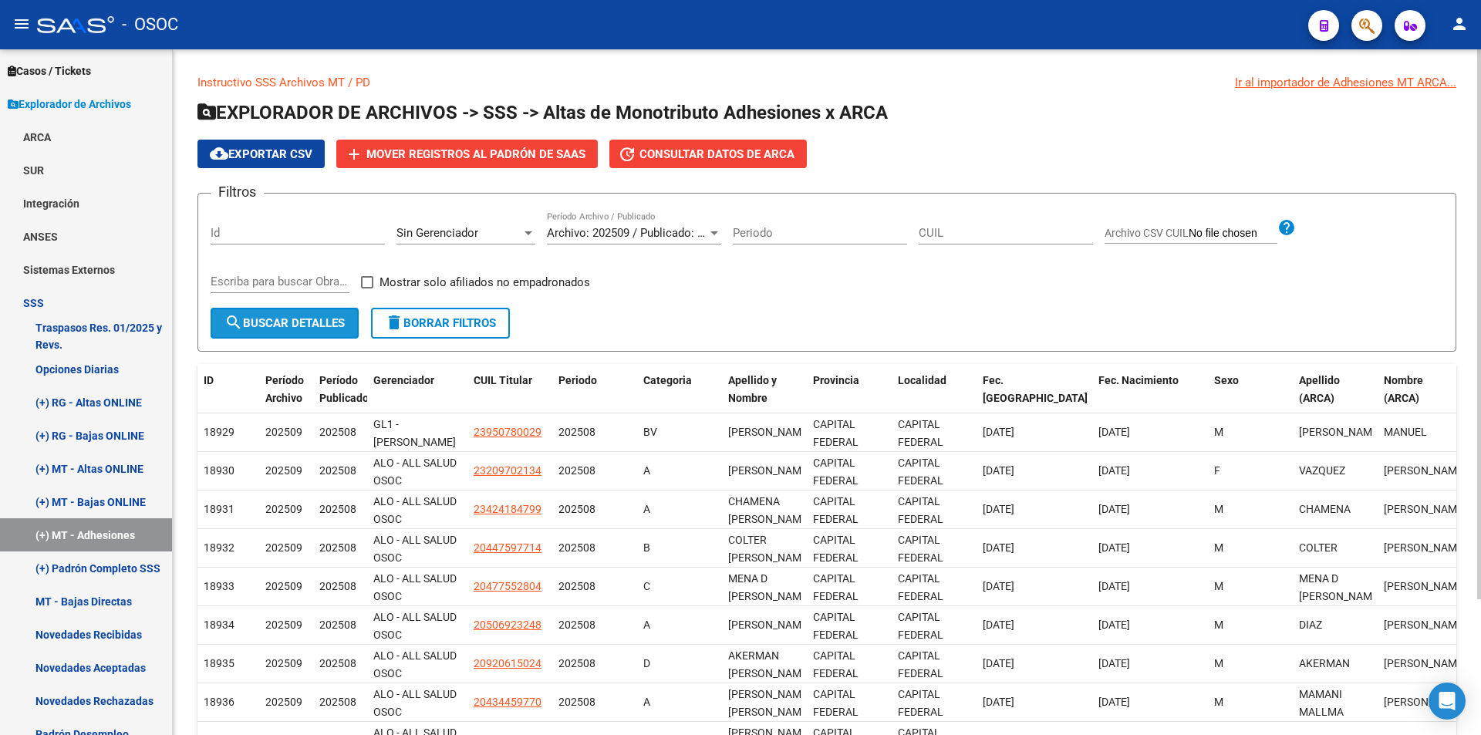
click at [335, 312] on button "search Buscar Detalles" at bounding box center [285, 323] width 148 height 31
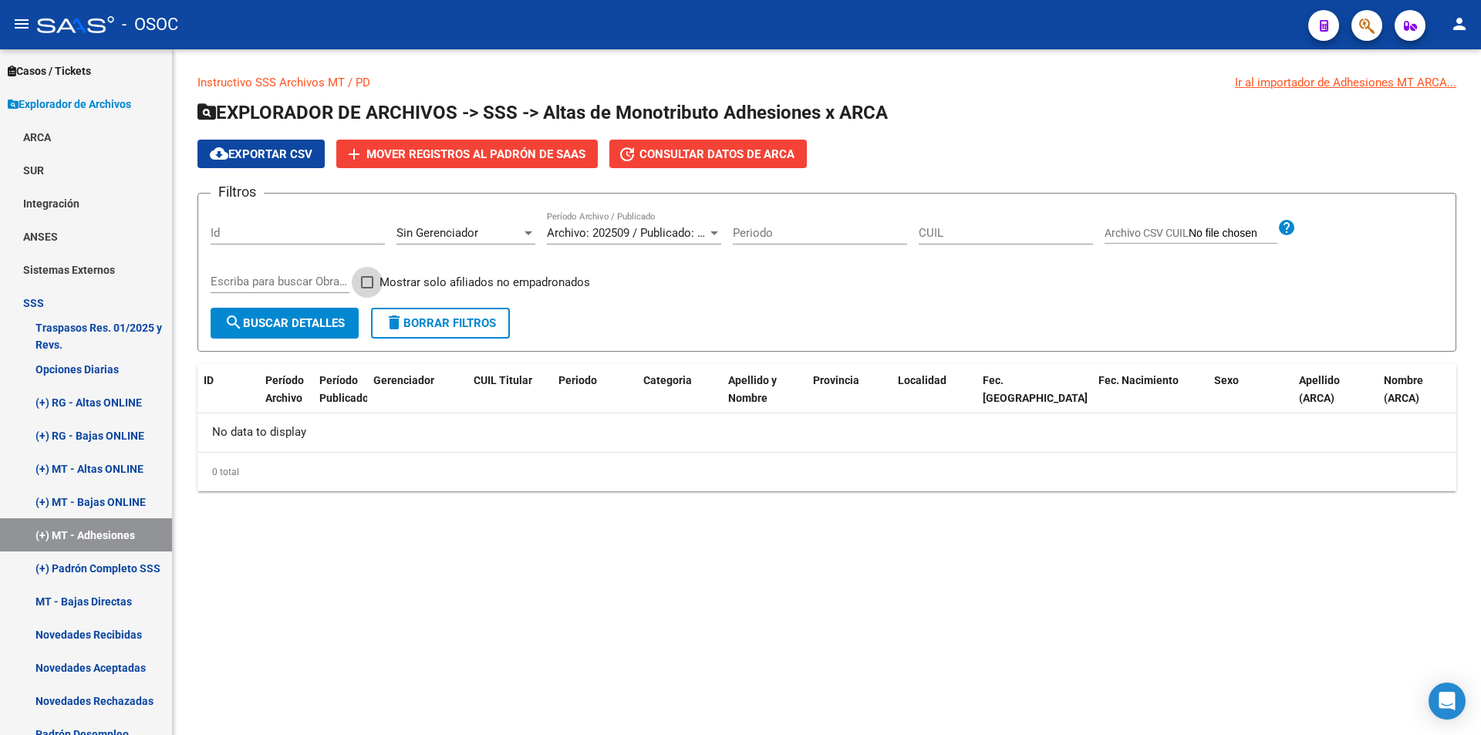
click at [416, 275] on span "Mostrar solo afiliados no empadronados" at bounding box center [485, 282] width 211 height 19
click at [367, 289] on input "Mostrar solo afiliados no empadronados" at bounding box center [366, 289] width 1 height 1
checkbox input "true"
click at [423, 245] on div "Sin Gerenciador Seleccionar Gerenciador" at bounding box center [466, 227] width 139 height 33
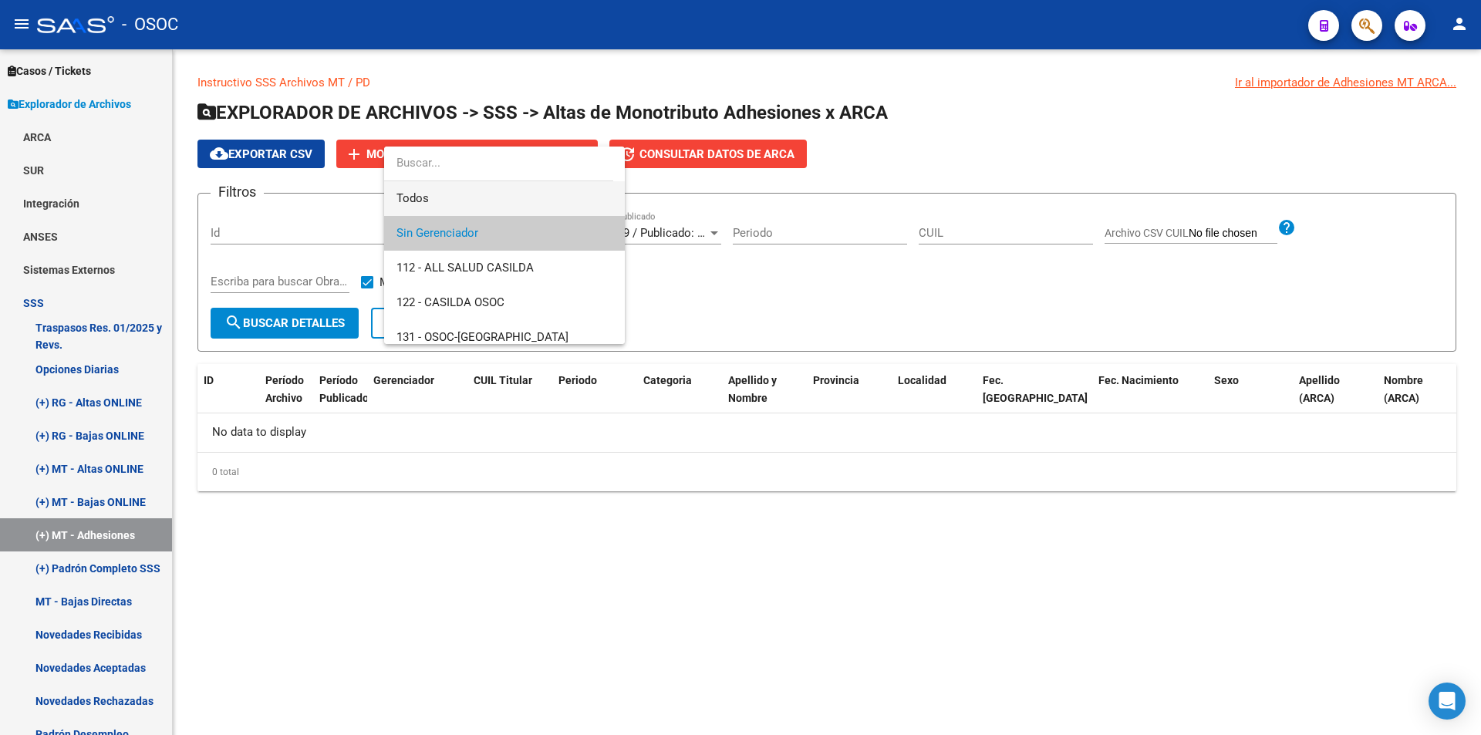
click at [434, 203] on span "Todos" at bounding box center [505, 198] width 216 height 35
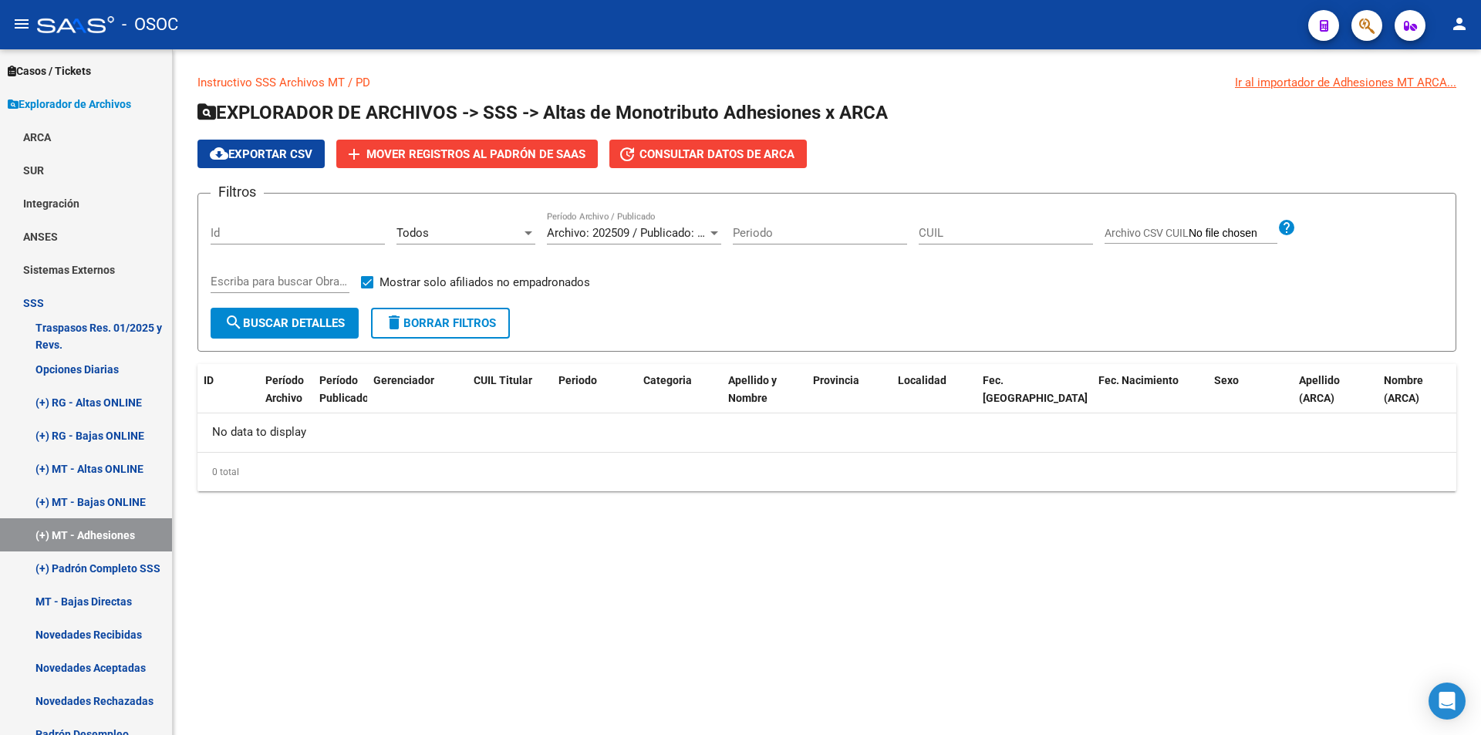
drag, startPoint x: 318, startPoint y: 292, endPoint x: 290, endPoint y: 306, distance: 31.4
click at [312, 296] on div "Escriba para buscar ObraSocial" at bounding box center [280, 284] width 139 height 48
click at [280, 312] on button "search Buscar Detalles" at bounding box center [285, 323] width 148 height 31
click at [22, 499] on link "(+) MT - Bajas ONLINE" at bounding box center [86, 501] width 172 height 33
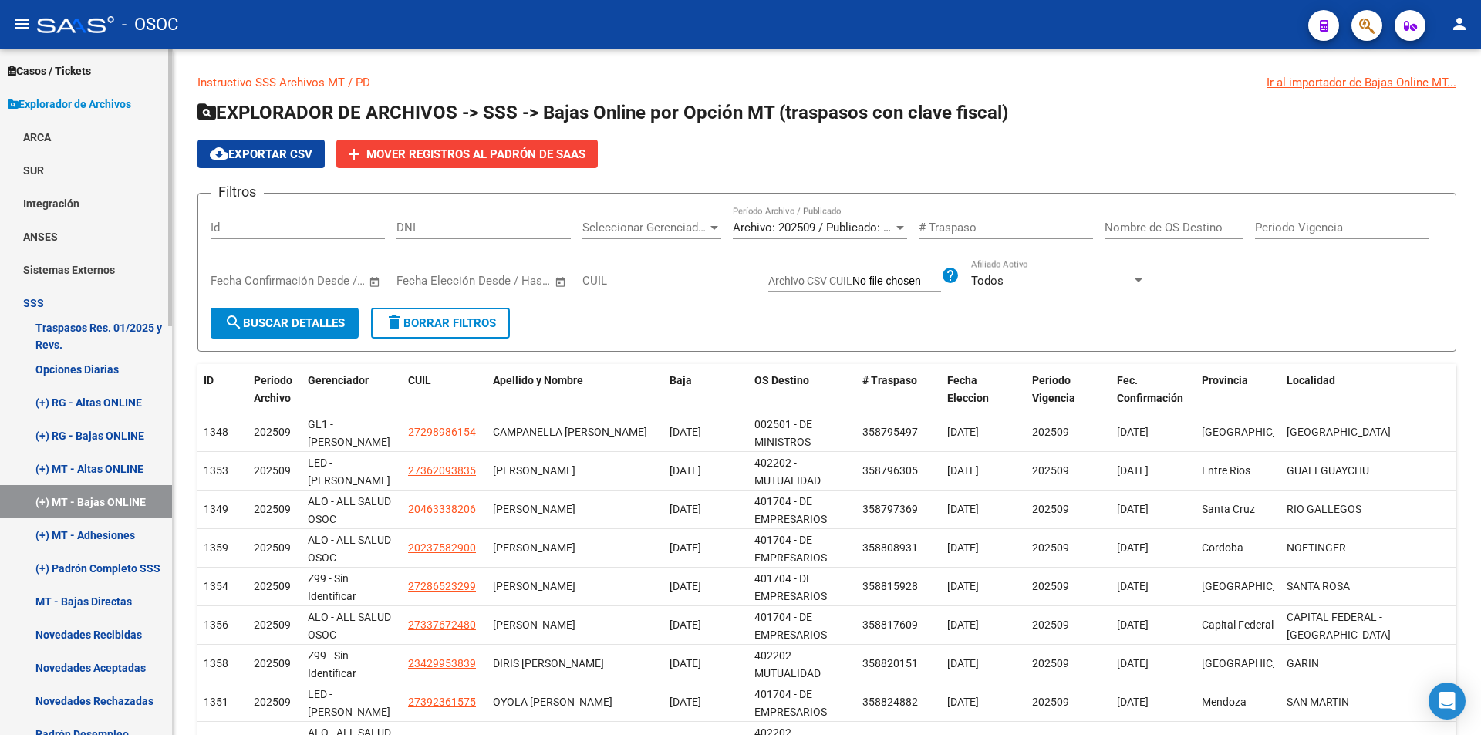
click at [144, 582] on link "(+) Padrón Completo SSS" at bounding box center [86, 568] width 172 height 33
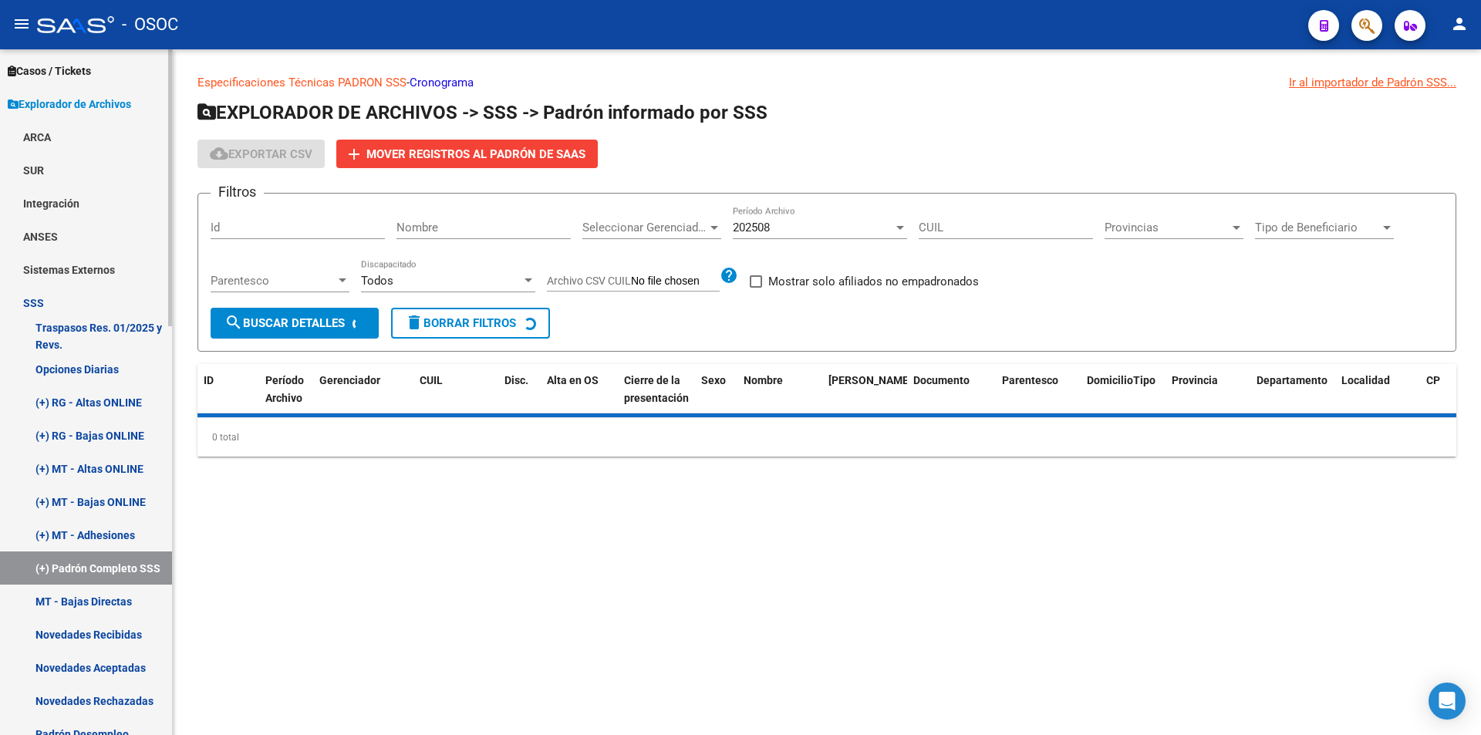
click at [137, 587] on link "MT - Bajas Directas" at bounding box center [86, 601] width 172 height 33
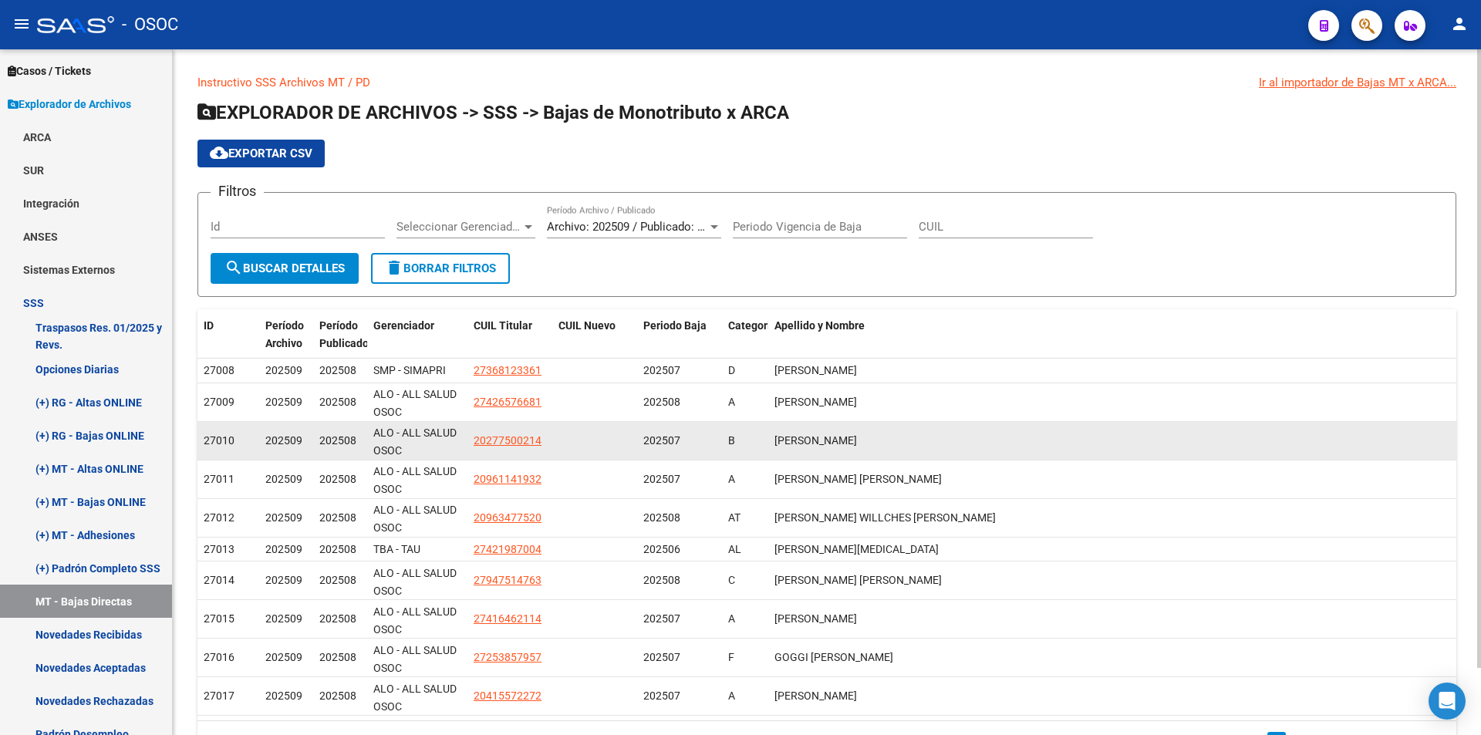
click at [546, 425] on datatable-body-cell "20277500214" at bounding box center [510, 441] width 85 height 38
click at [512, 430] on datatable-body-cell "20277500214" at bounding box center [510, 441] width 85 height 38
click at [512, 439] on span "20277500214" at bounding box center [508, 440] width 68 height 12
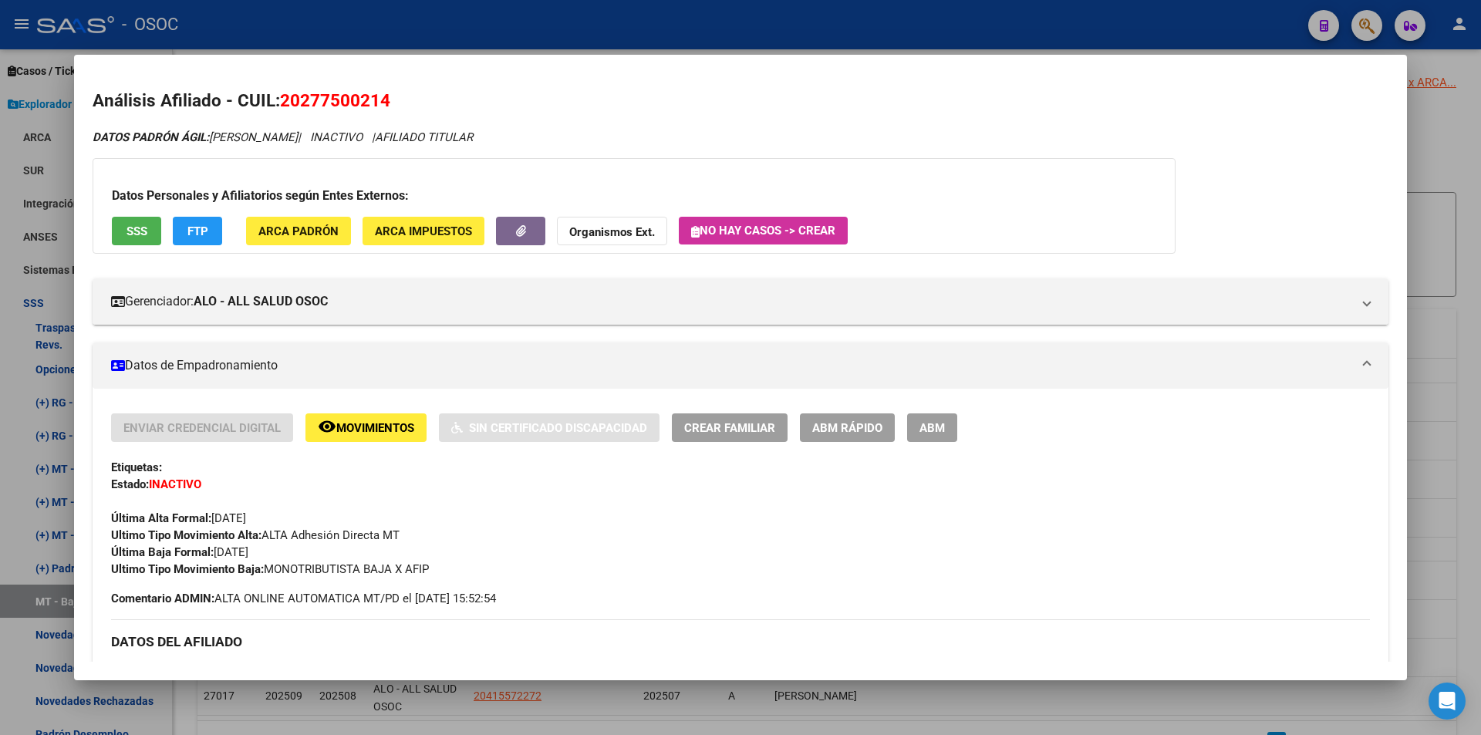
click at [718, 677] on mat-dialog-container "Análisis Afiliado - CUIL: 20277500214 DATOS PADRÓN ÁGIL: [PERSON_NAME] | INACTI…" at bounding box center [740, 367] width 1333 height 625
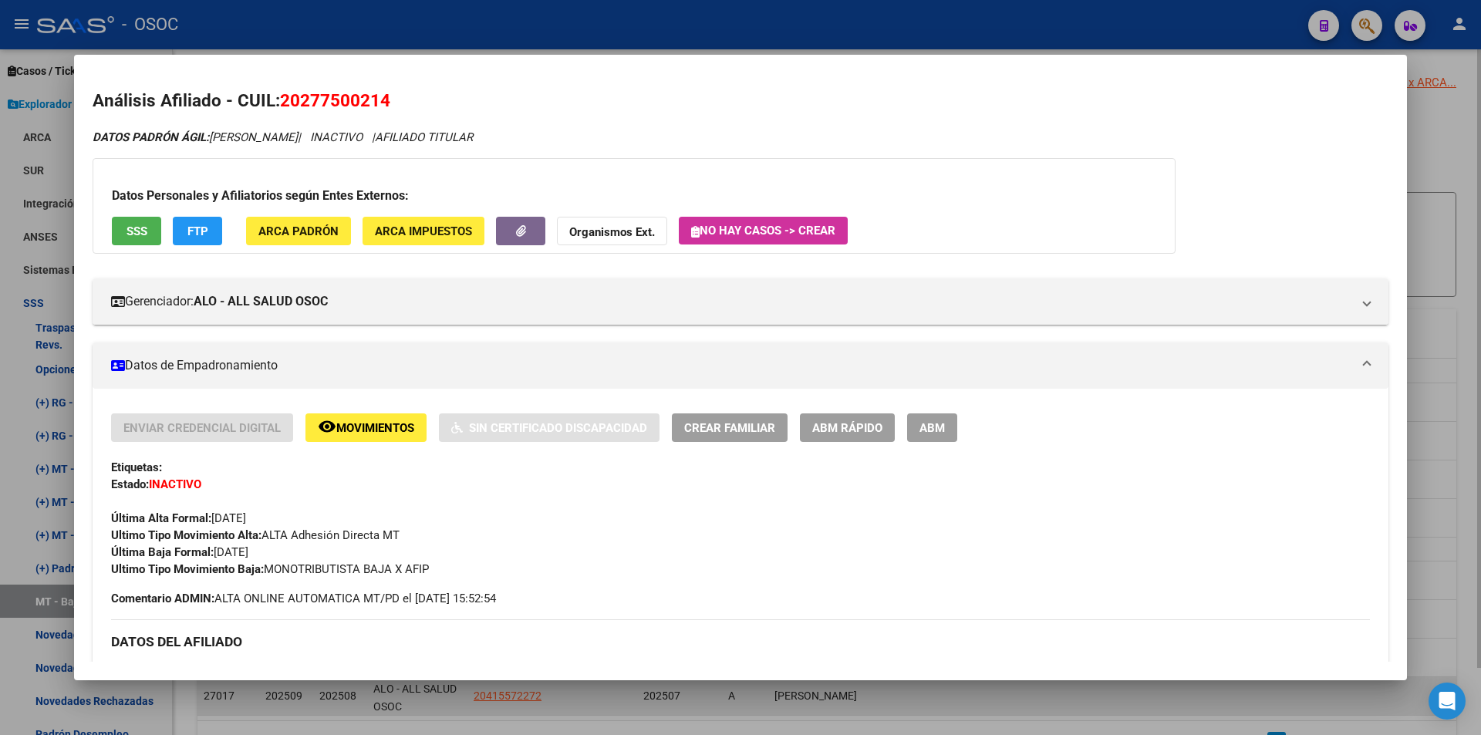
click at [718, 694] on div at bounding box center [740, 367] width 1481 height 735
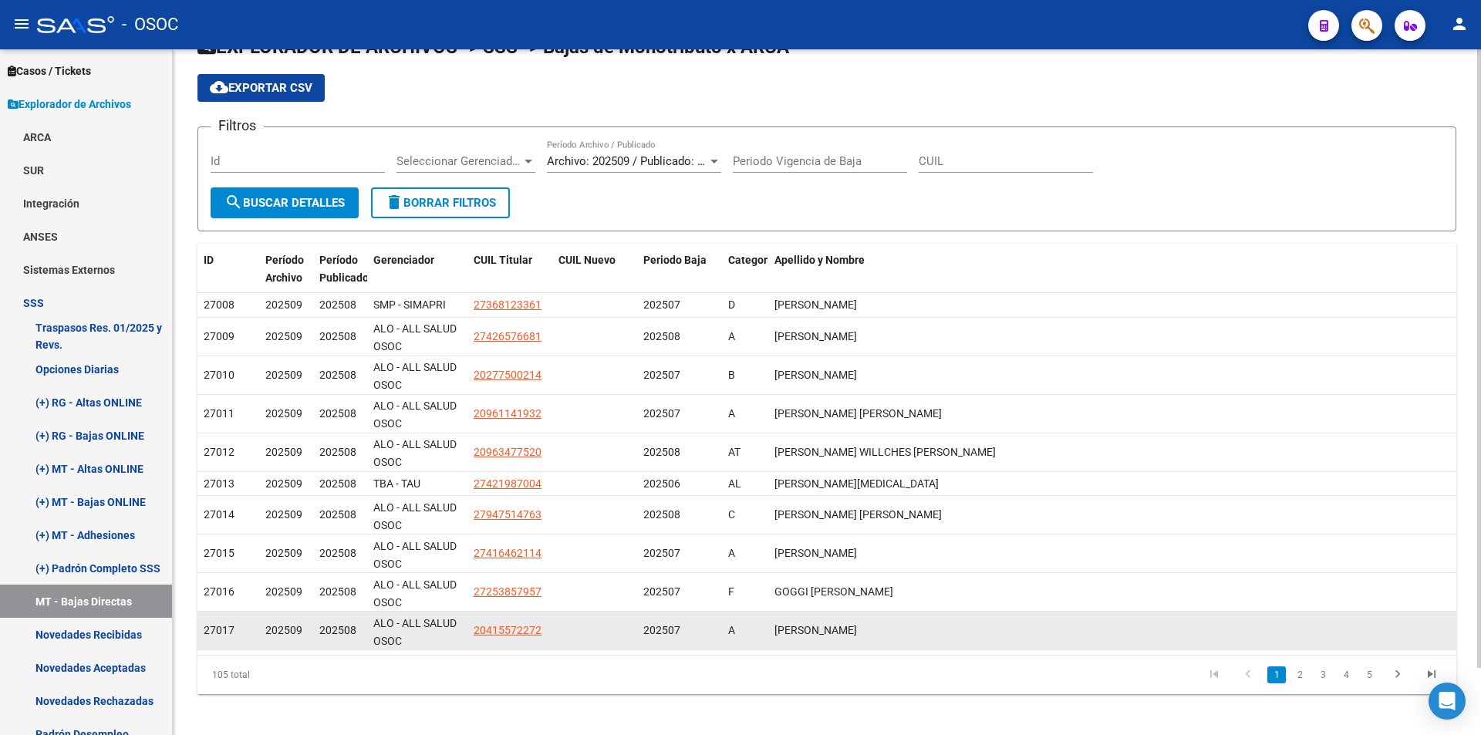
scroll to position [74, 0]
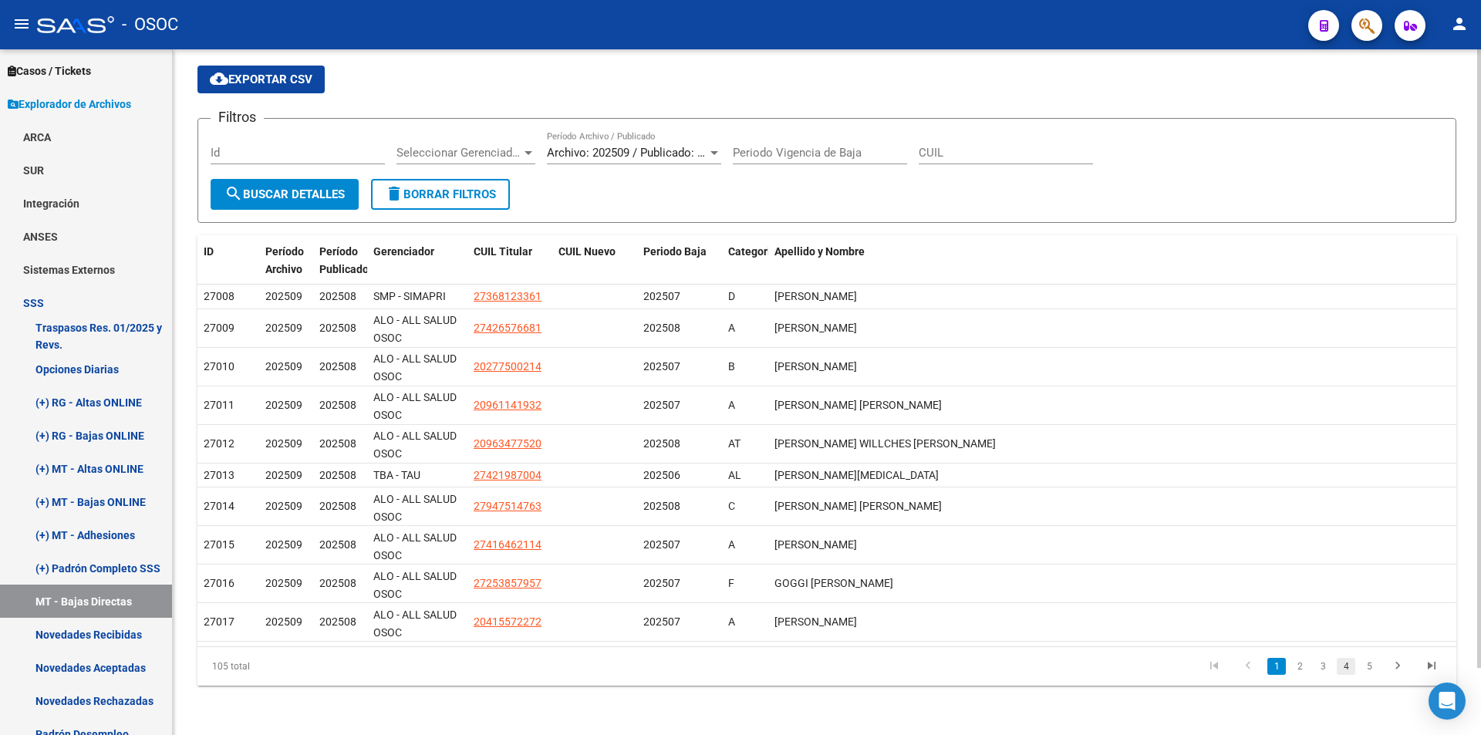
click at [1352, 662] on link "4" at bounding box center [1346, 666] width 19 height 17
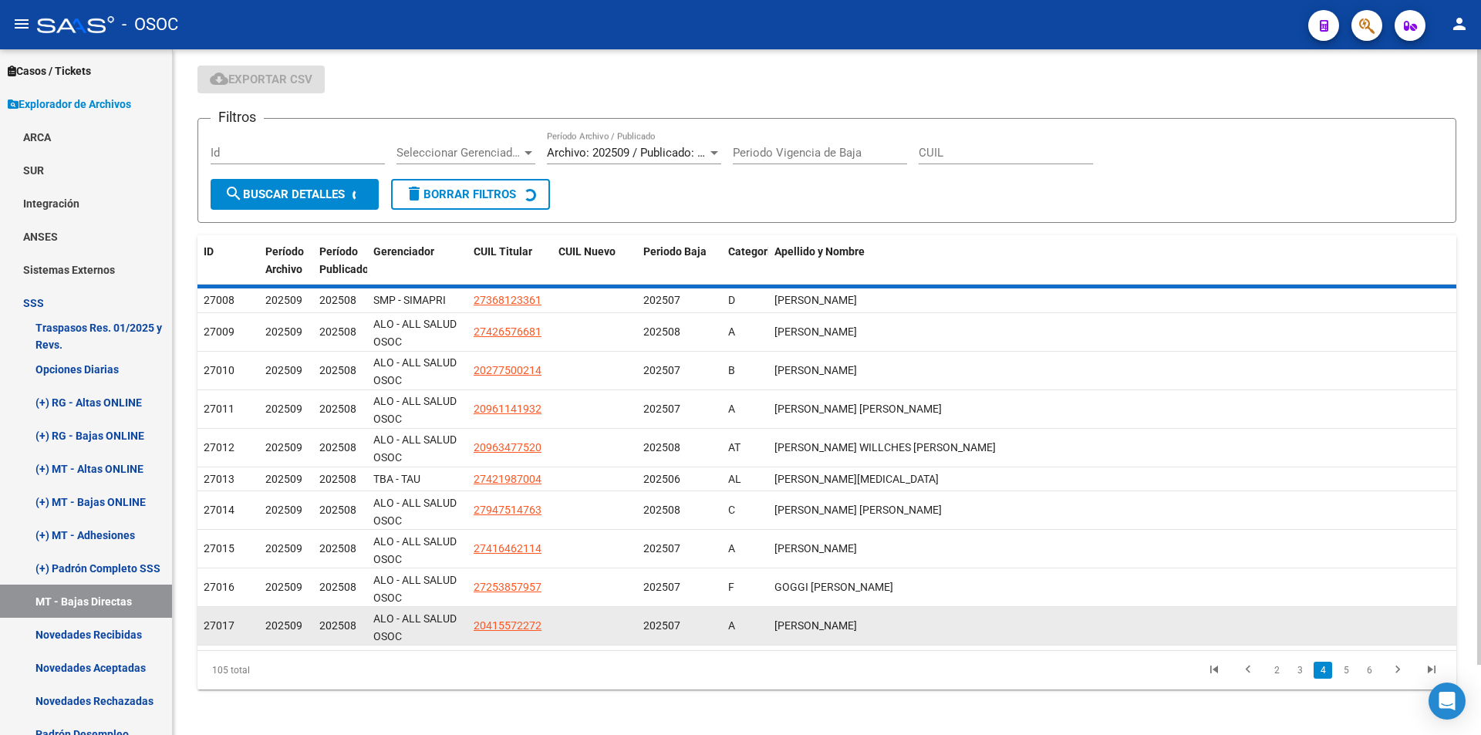
scroll to position [46, 0]
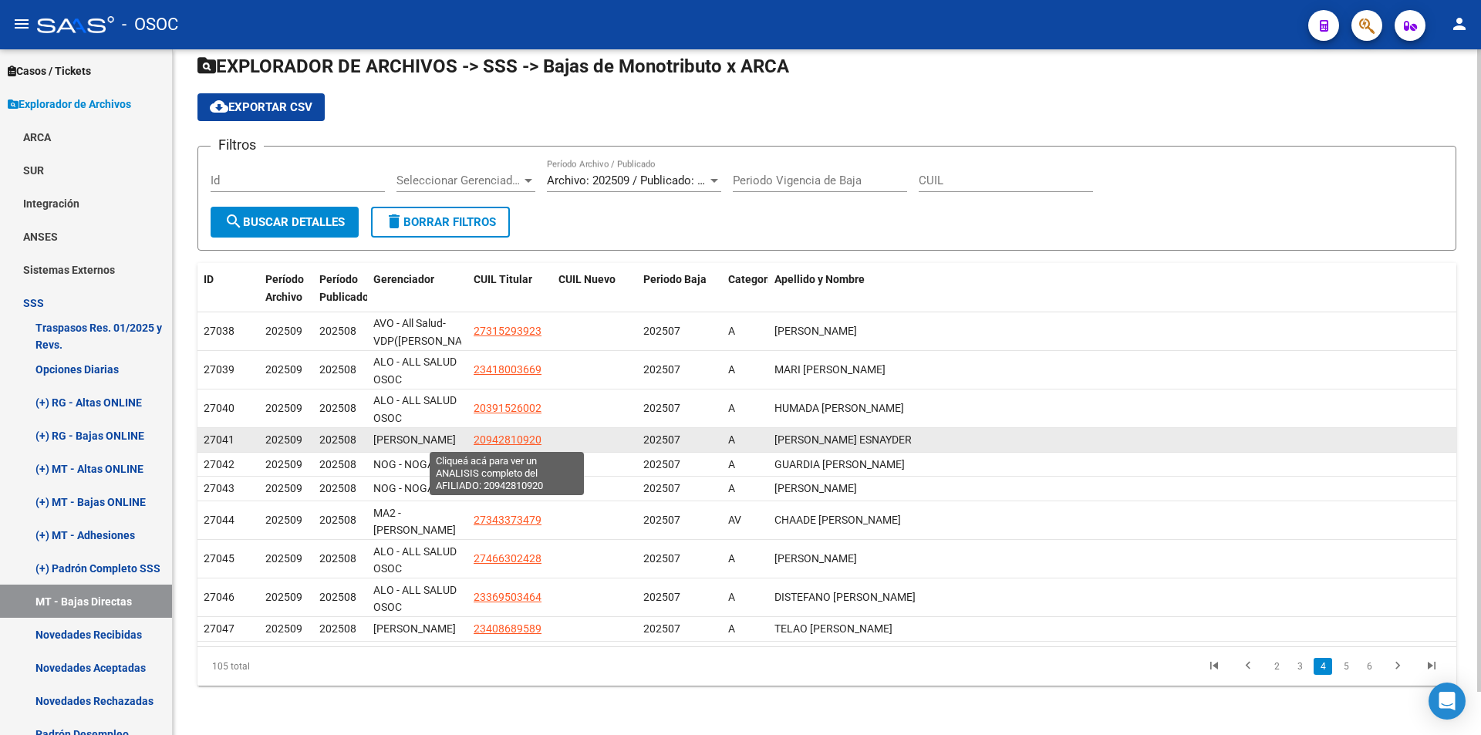
click at [507, 448] on app-link-go-to "20942810920" at bounding box center [508, 440] width 68 height 18
click at [516, 446] on app-link-go-to "20942810920" at bounding box center [508, 440] width 68 height 18
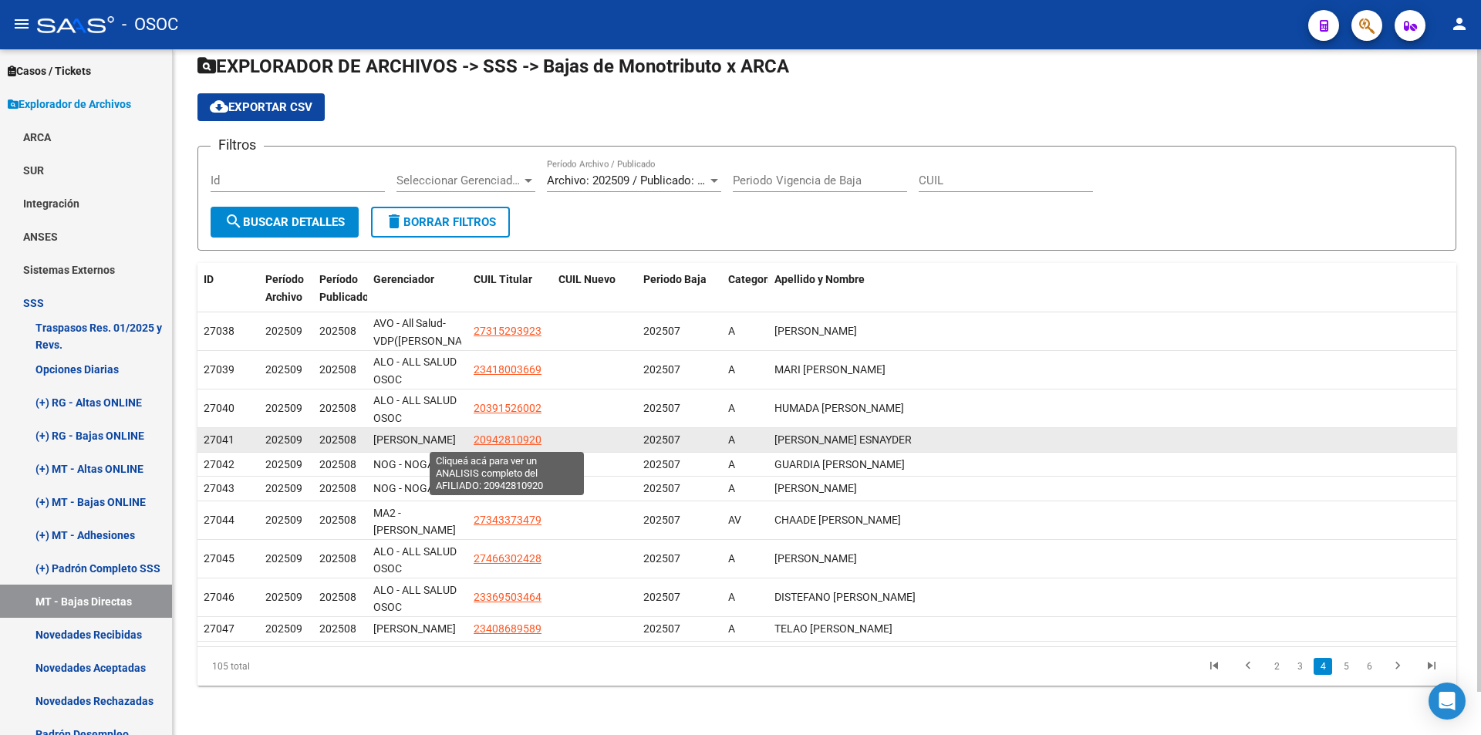
click at [522, 441] on span "20942810920" at bounding box center [508, 440] width 68 height 12
type textarea "20942810920"
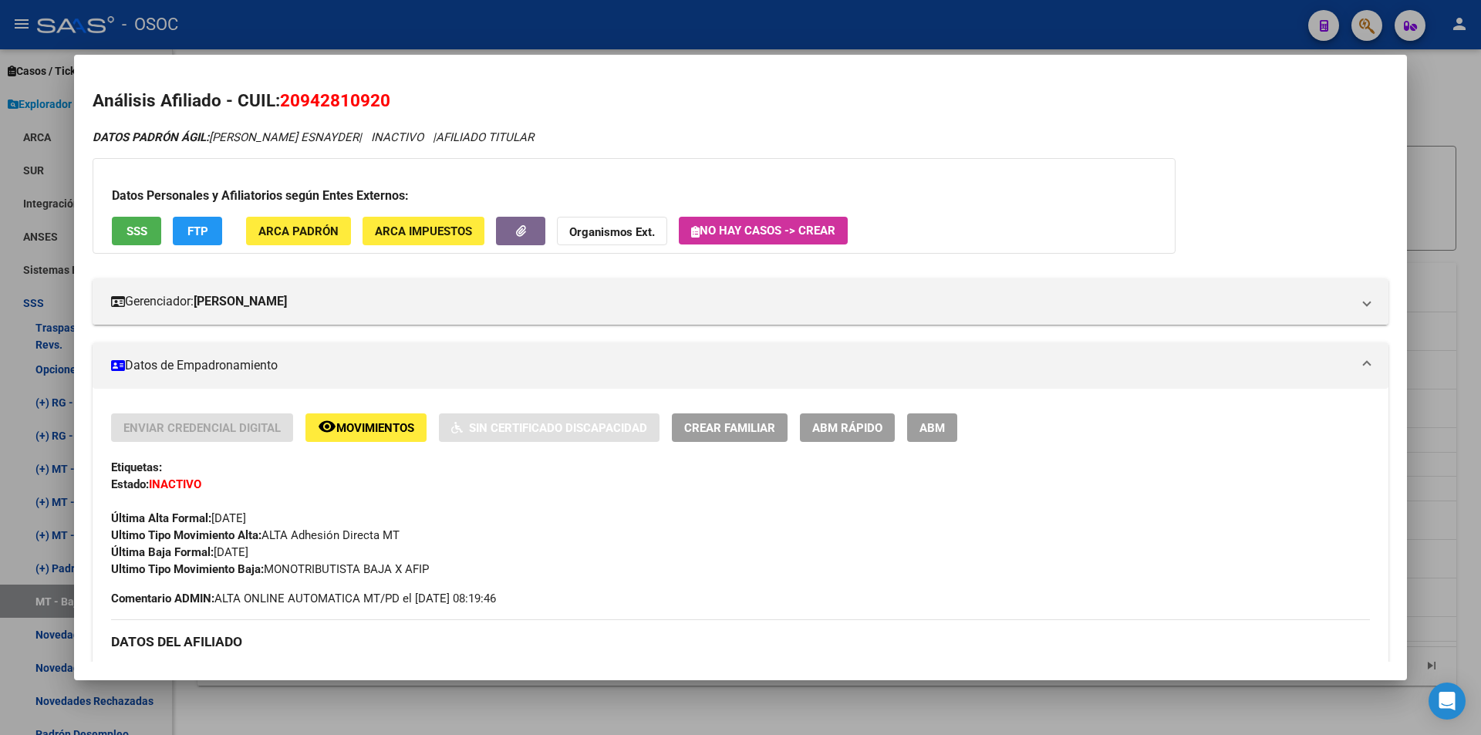
click at [616, 688] on div at bounding box center [740, 367] width 1481 height 735
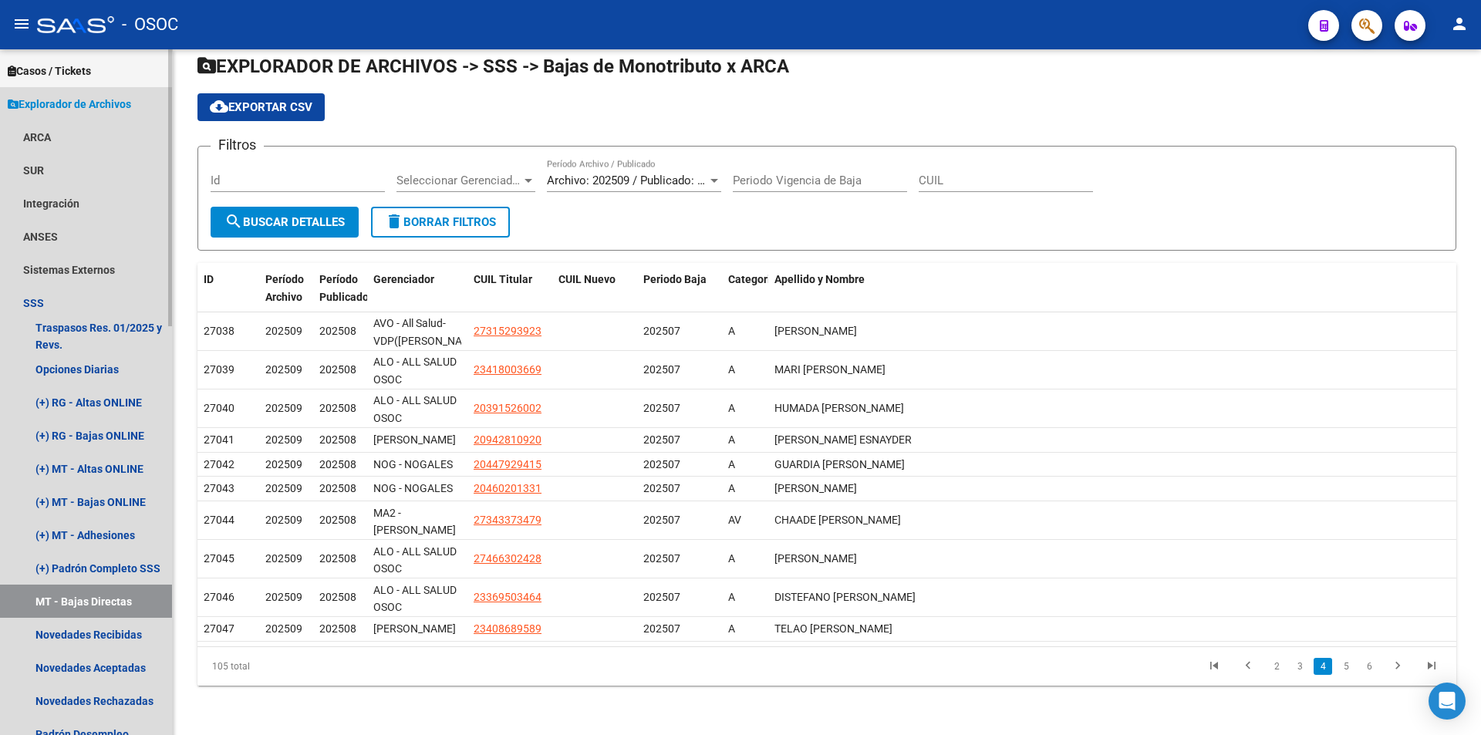
click at [85, 111] on span "Explorador de Archivos" at bounding box center [69, 104] width 123 height 17
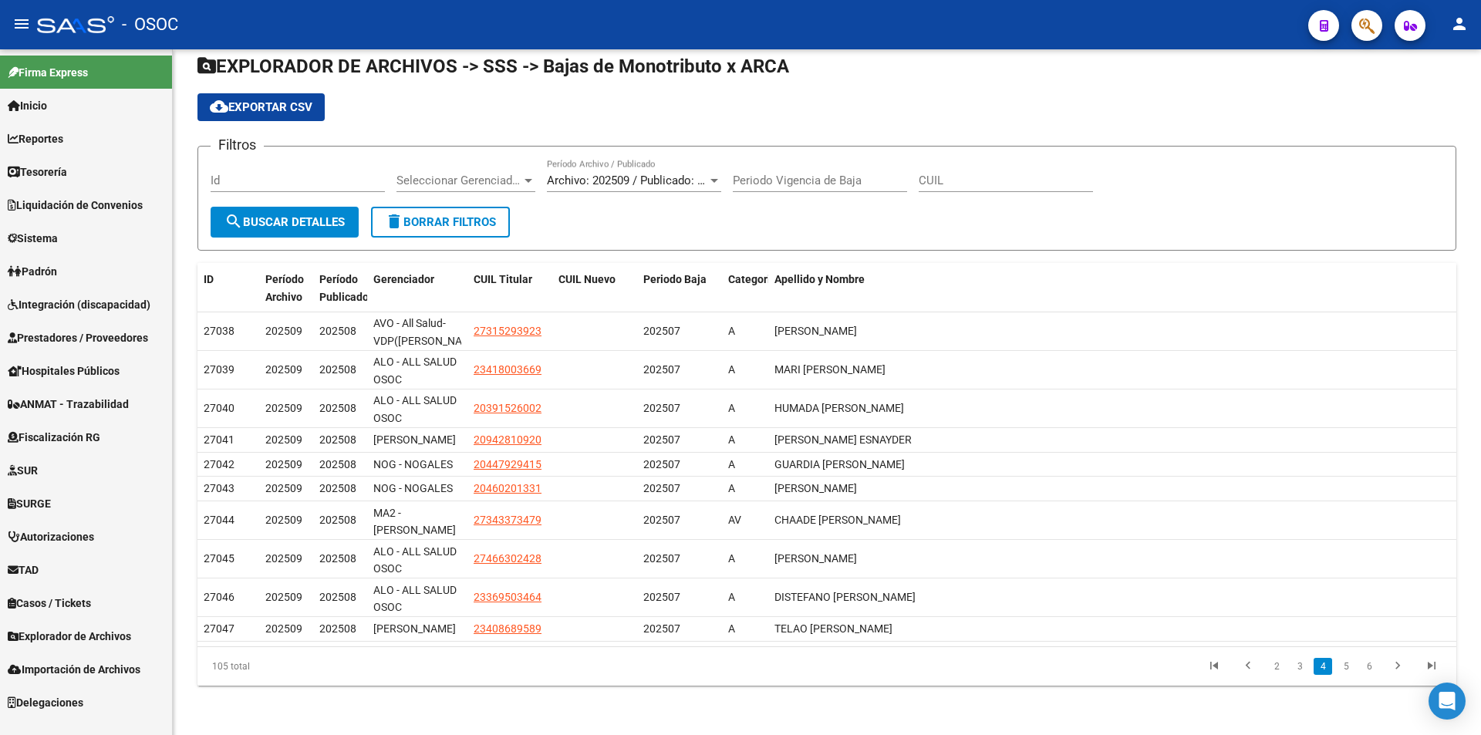
scroll to position [0, 0]
click at [761, 106] on div "cloud_download Exportar CSV" at bounding box center [827, 107] width 1259 height 28
click at [779, 97] on div "cloud_download Exportar CSV" at bounding box center [827, 107] width 1259 height 28
click at [785, 56] on span "EXPLORADOR DE ARCHIVOS -> SSS -> Bajas de Monotributo x ARCA" at bounding box center [494, 67] width 592 height 22
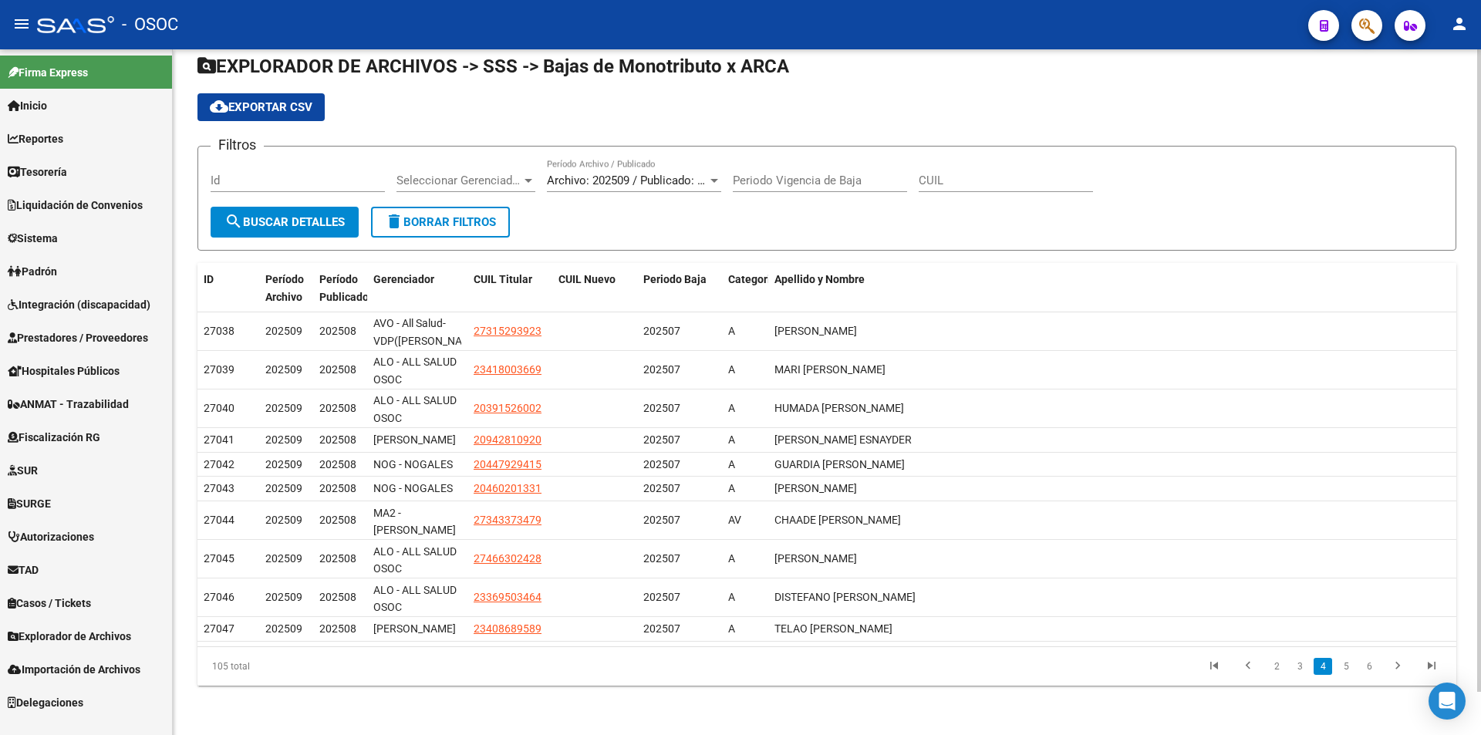
click at [785, 56] on span "EXPLORADOR DE ARCHIVOS -> SSS -> Bajas de Monotributo x ARCA" at bounding box center [494, 67] width 592 height 22
click at [814, 60] on h1 "EXPLORADOR DE ARCHIVOS -> SSS -> Bajas de Monotributo x ARCA" at bounding box center [827, 67] width 1259 height 27
click at [108, 575] on link "TAD" at bounding box center [86, 569] width 172 height 33
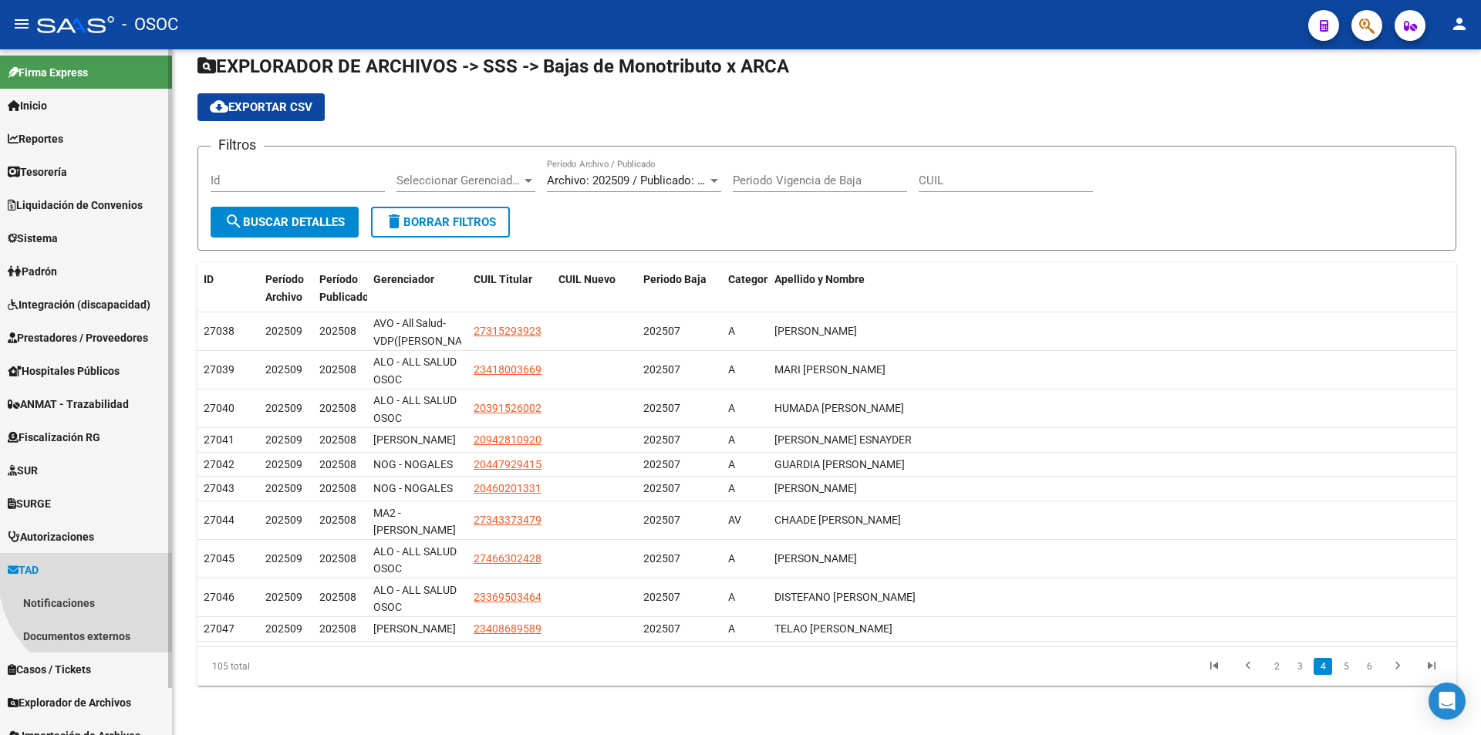
click at [115, 593] on link "Notificaciones" at bounding box center [86, 602] width 172 height 33
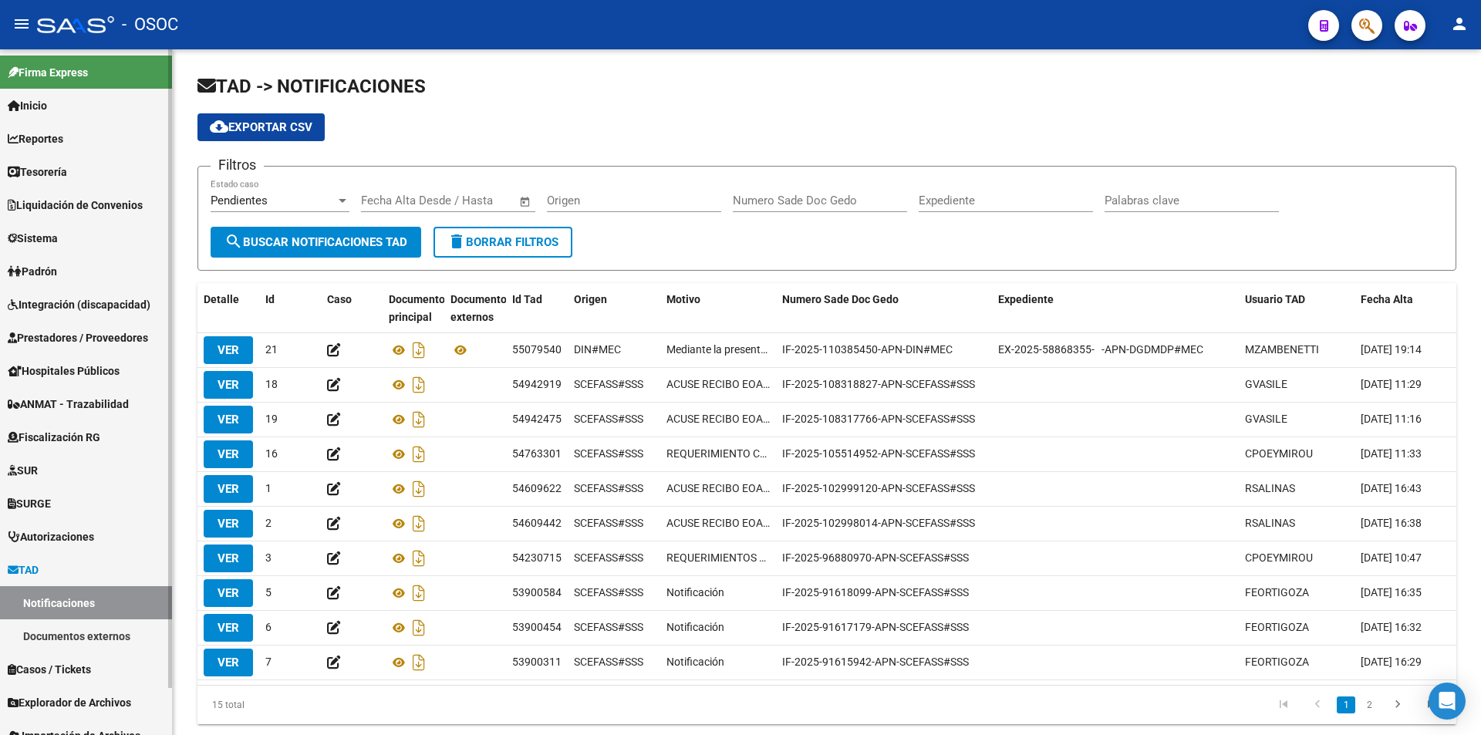
click at [124, 566] on link "TAD" at bounding box center [86, 569] width 172 height 33
click at [123, 281] on link "Padrón" at bounding box center [86, 271] width 172 height 33
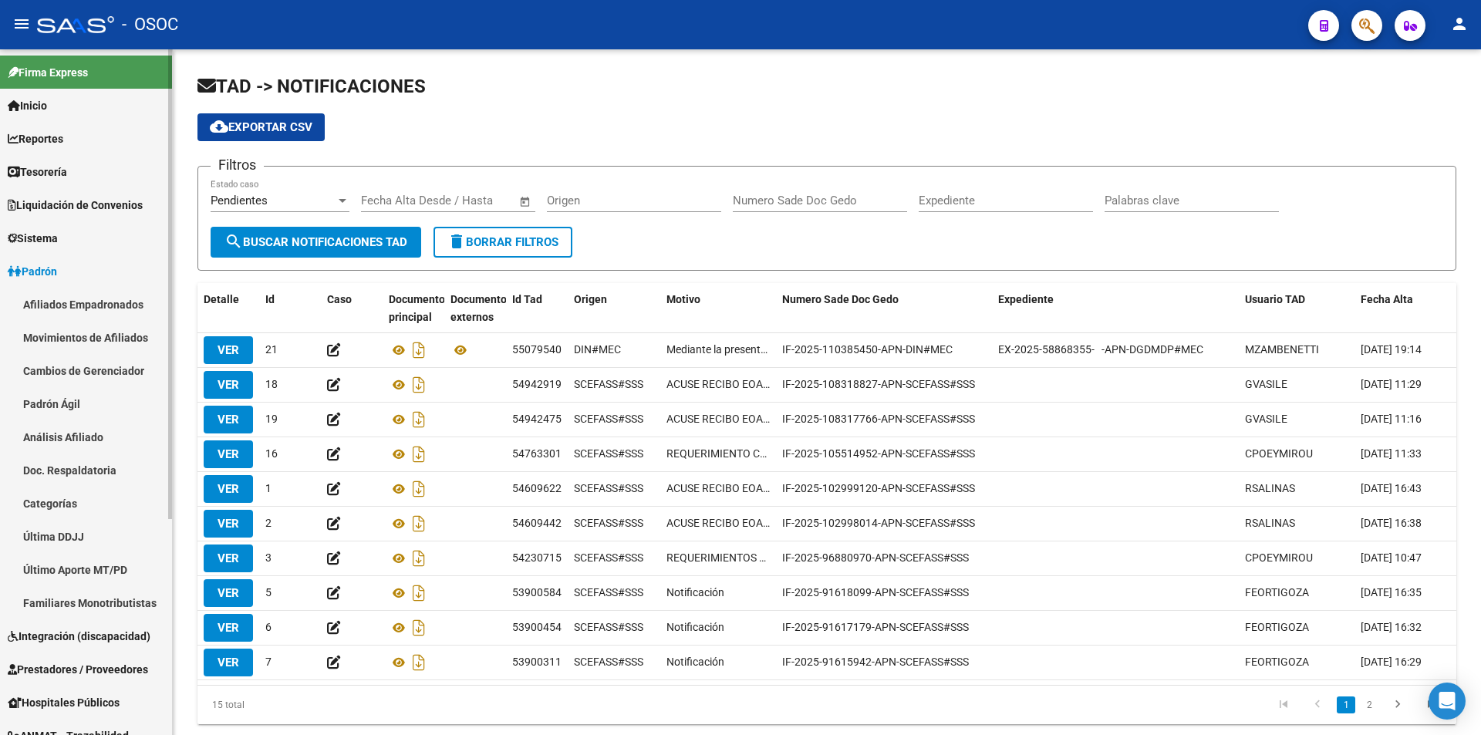
click at [116, 313] on link "Afiliados Empadronados" at bounding box center [86, 304] width 172 height 33
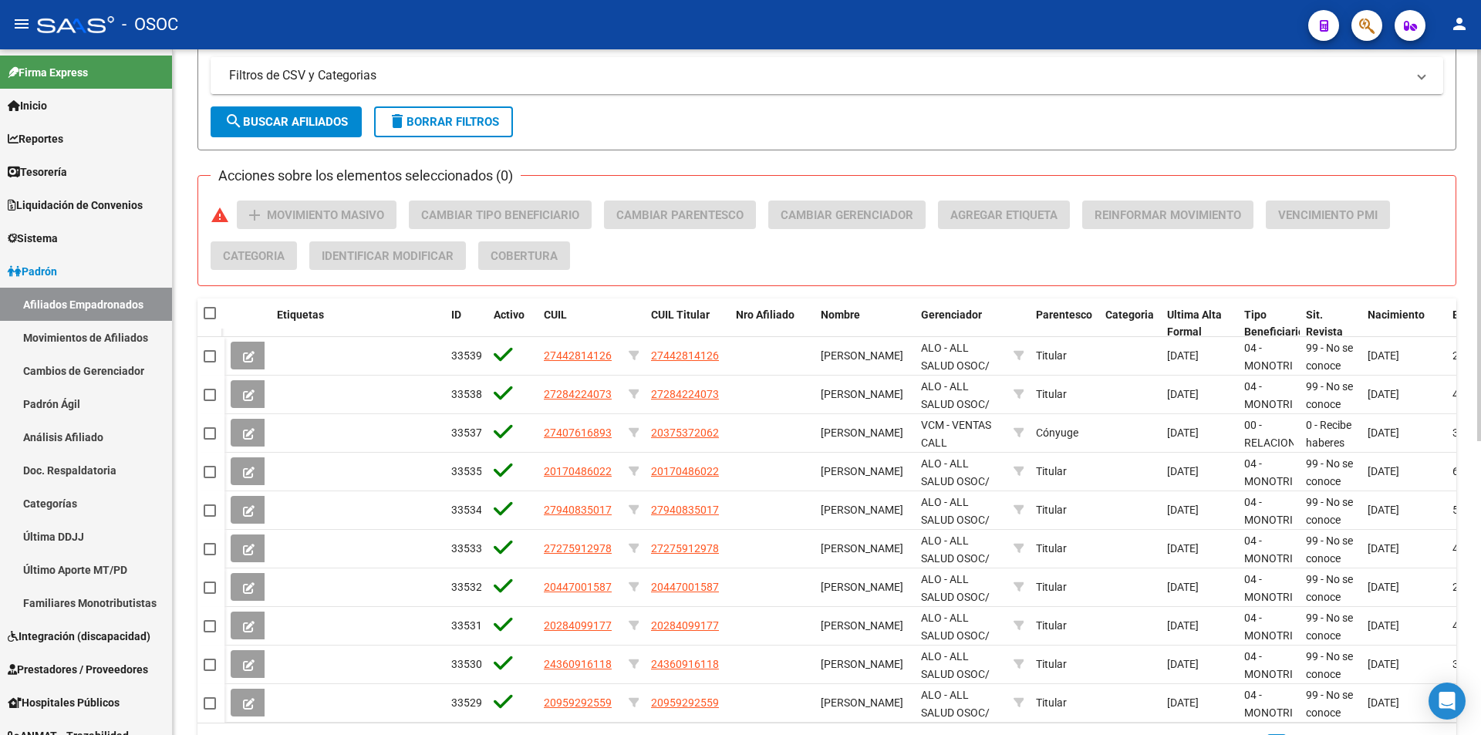
scroll to position [515, 0]
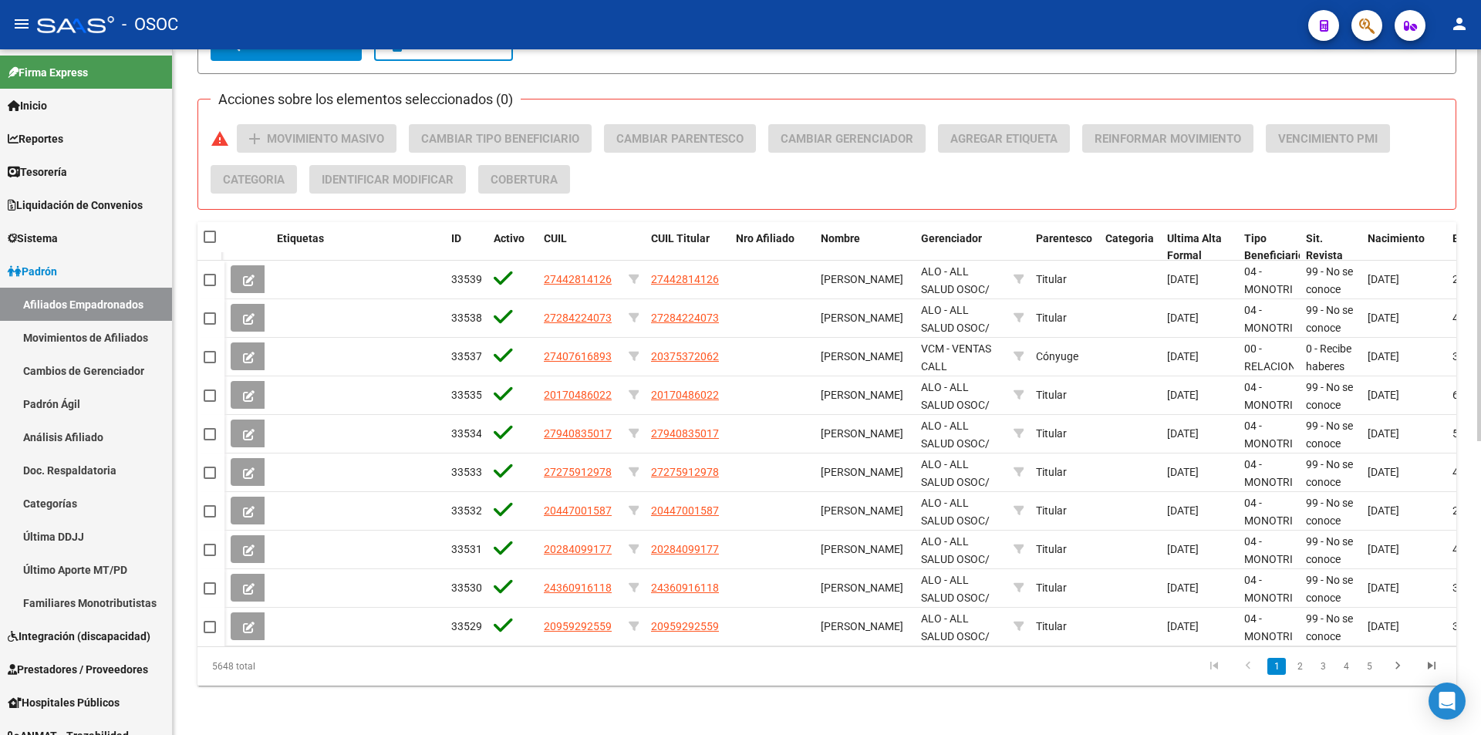
click at [931, 173] on div "Acciones sobre los elementos seleccionados (0) warning add Movimiento Masivo Ca…" at bounding box center [833, 165] width 1245 height 82
